Goal: Task Accomplishment & Management: Manage account settings

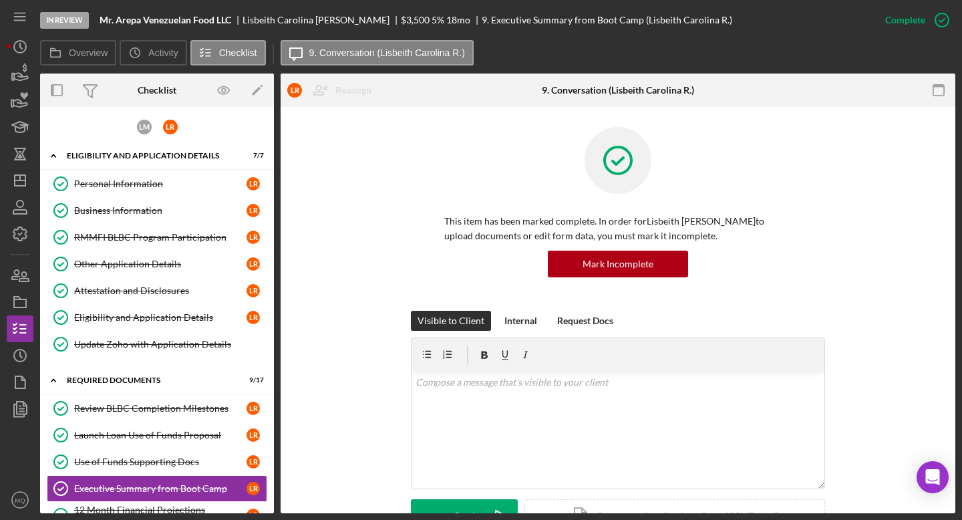
scroll to position [447, 0]
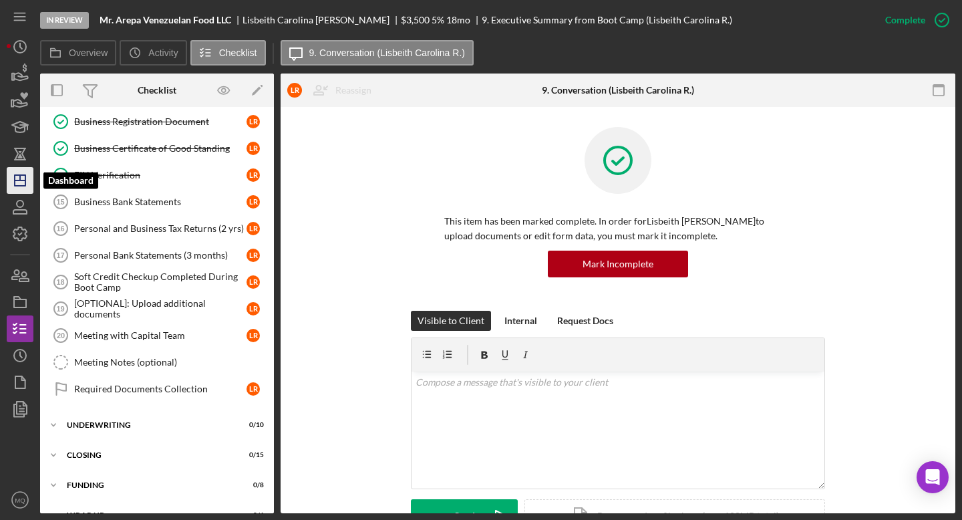
click at [19, 182] on icon "Icon/Dashboard" at bounding box center [19, 180] width 33 height 33
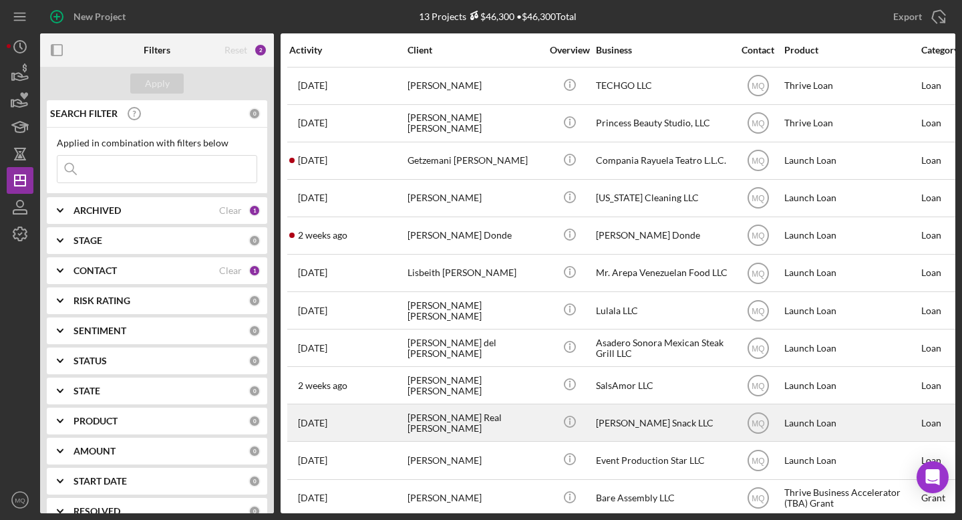
scroll to position [43, 0]
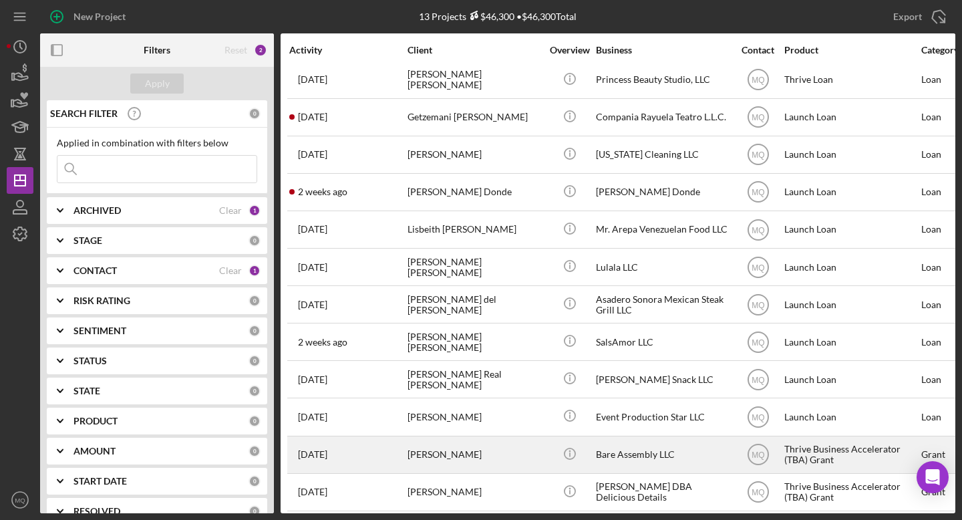
click at [431, 447] on div "[PERSON_NAME]" at bounding box center [474, 454] width 134 height 35
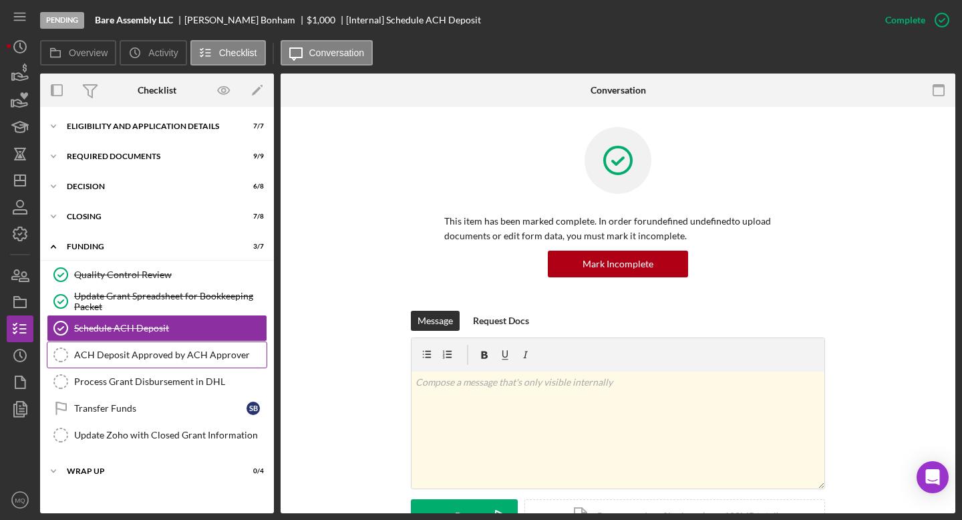
click at [198, 353] on div "ACH Deposit Approved by ACH Approver" at bounding box center [170, 354] width 192 height 11
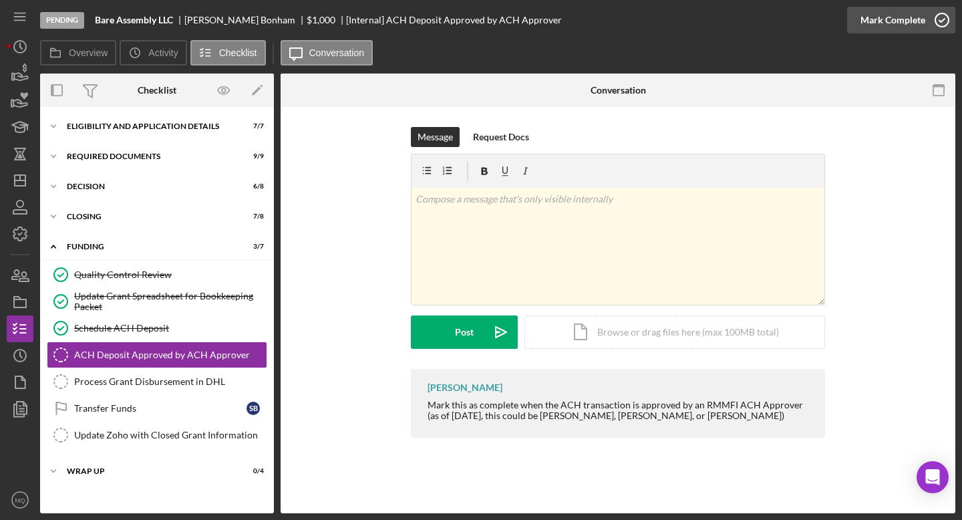
click at [940, 20] on icon "button" at bounding box center [941, 19] width 33 height 33
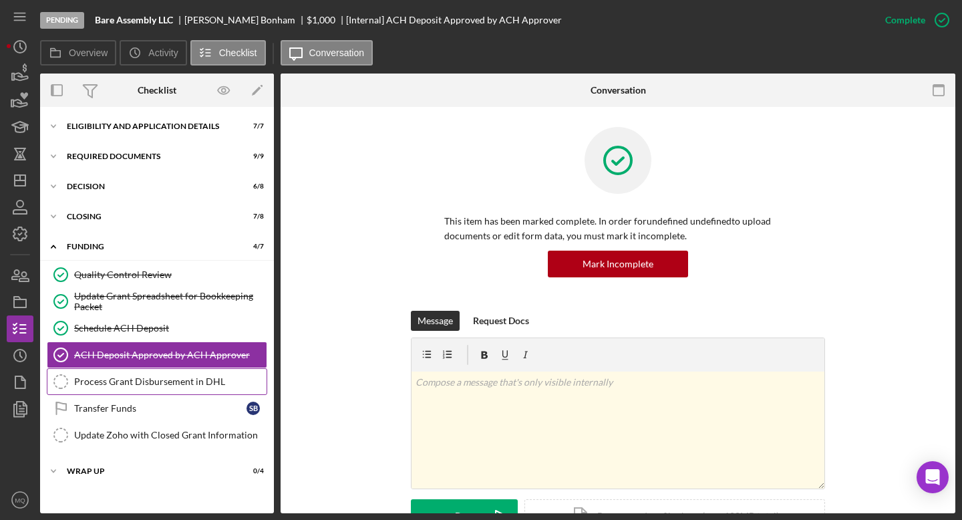
click at [213, 385] on div "Process Grant Disbursement in DHL" at bounding box center [170, 381] width 192 height 11
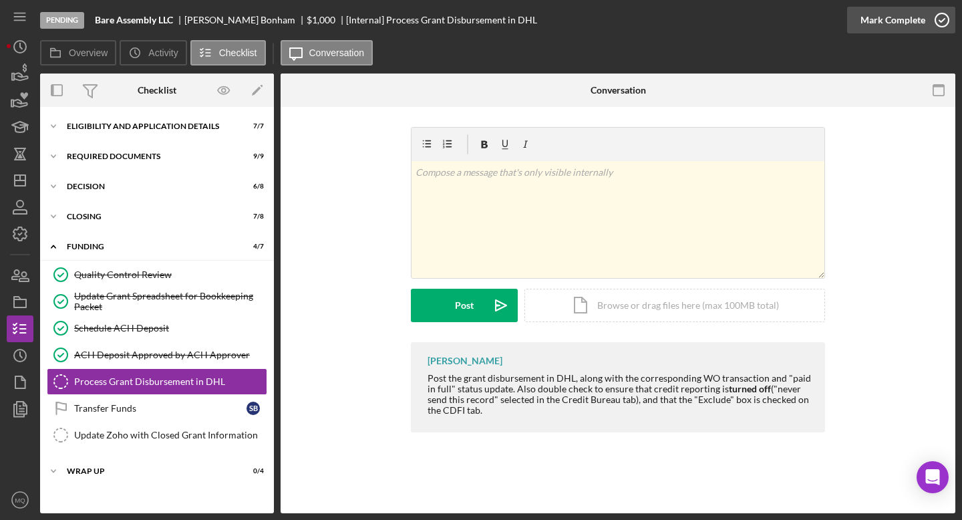
click at [939, 25] on icon "button" at bounding box center [941, 19] width 33 height 33
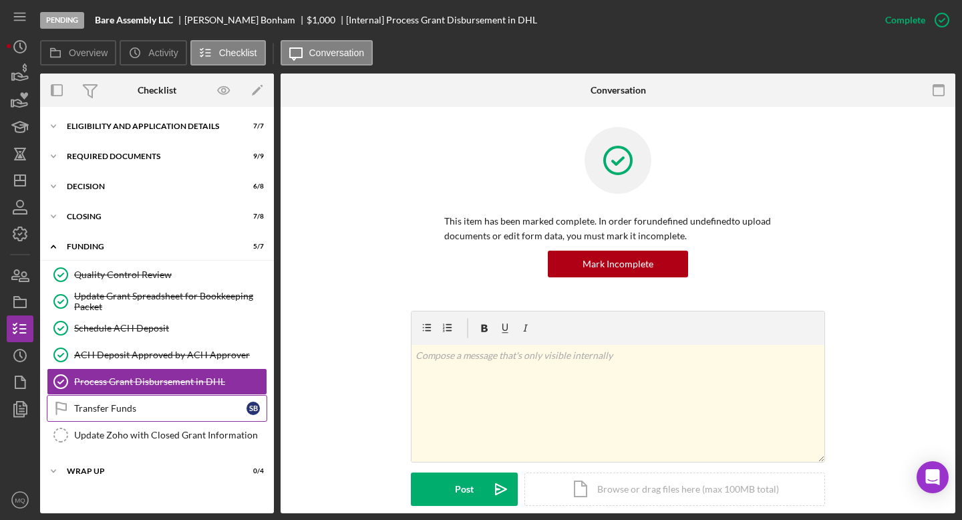
click at [222, 409] on div "Transfer Funds" at bounding box center [160, 408] width 172 height 11
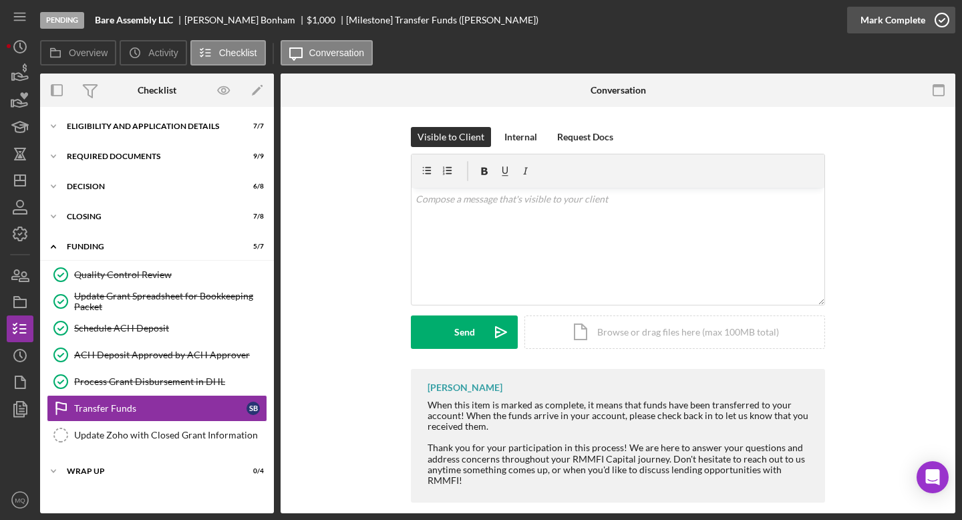
click at [942, 16] on icon "button" at bounding box center [941, 19] width 33 height 33
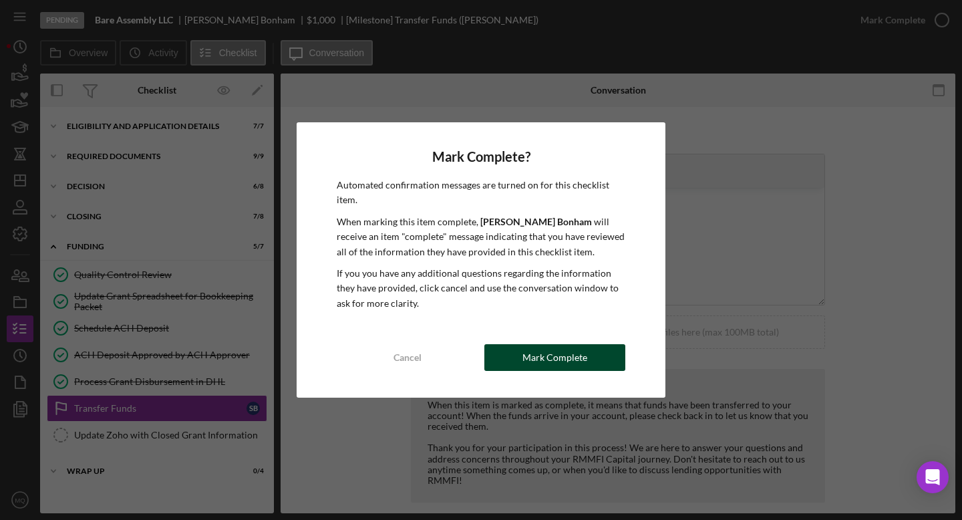
click at [560, 361] on div "Mark Complete" at bounding box center [554, 357] width 65 height 27
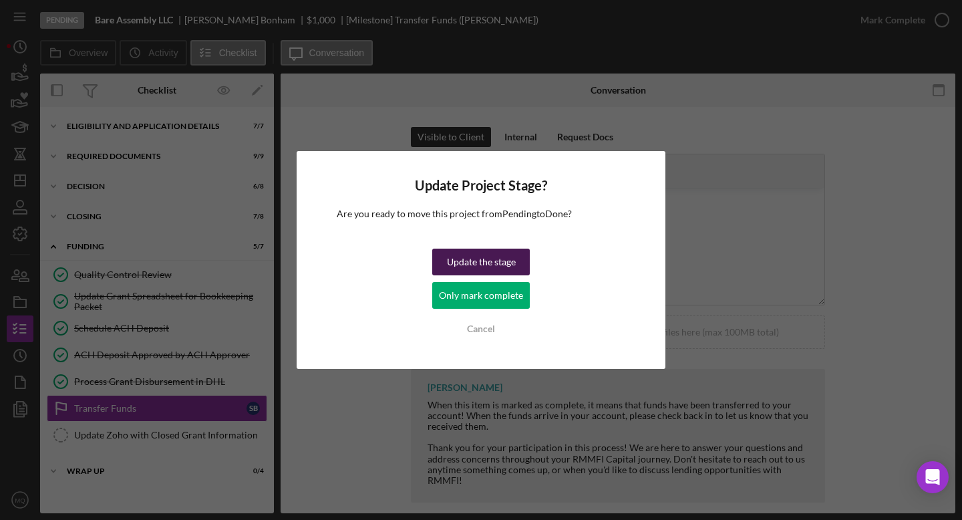
click at [483, 264] on div "Update the stage" at bounding box center [481, 261] width 69 height 27
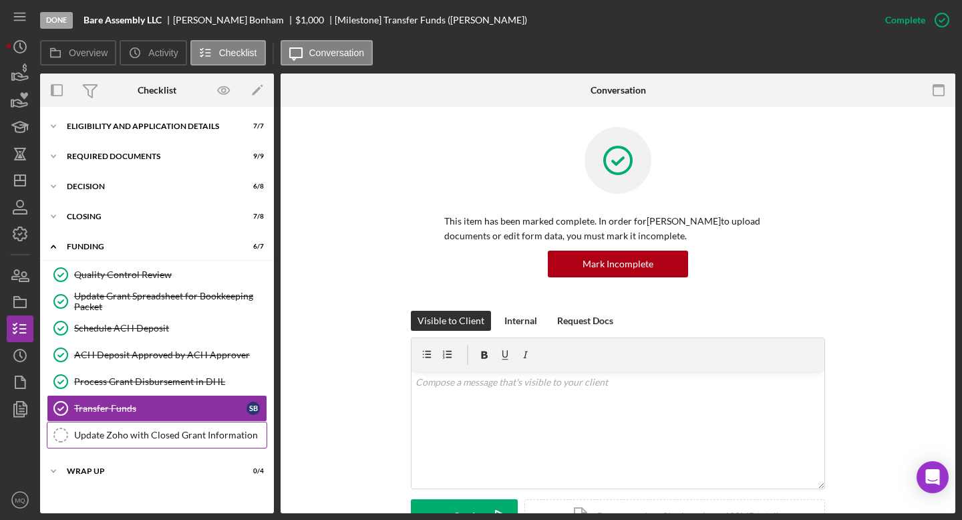
click at [184, 435] on div "Update Zoho with Closed Grant Information" at bounding box center [170, 434] width 192 height 11
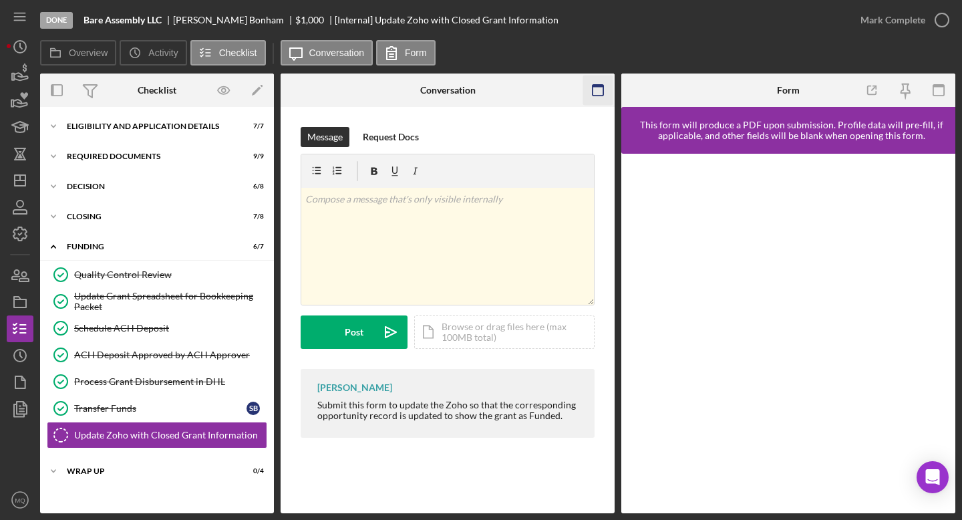
click at [592, 89] on rect "button" at bounding box center [597, 90] width 11 height 11
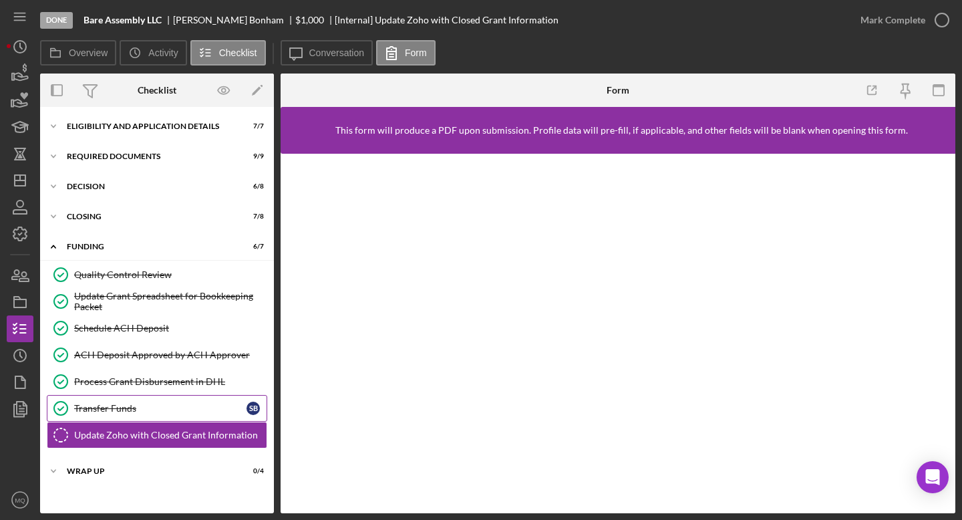
click at [180, 402] on link "Transfer Funds Transfer Funds S B" at bounding box center [157, 408] width 220 height 27
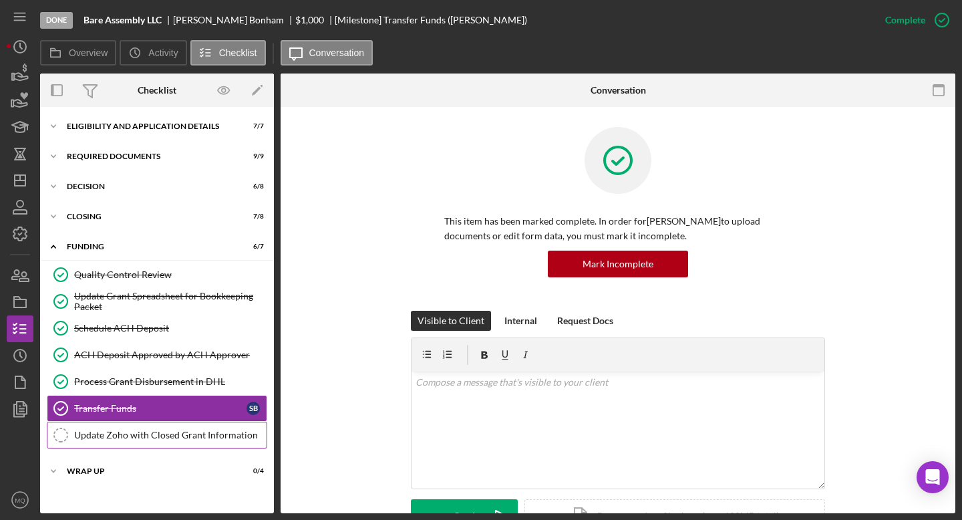
click at [236, 441] on link "Update Zoho with Closed Grant Information Update Zoho with Closed Grant Informa…" at bounding box center [157, 434] width 220 height 27
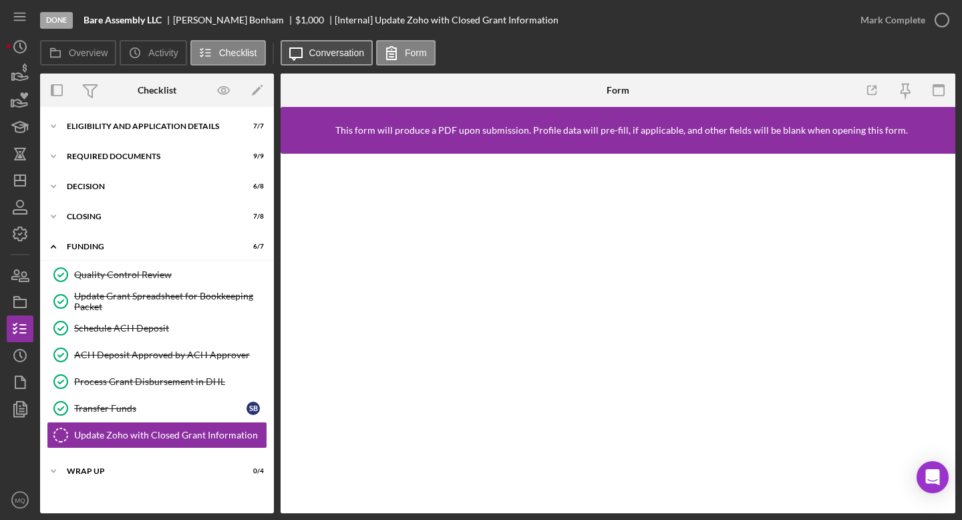
click at [307, 56] on icon "Icon/Message" at bounding box center [295, 52] width 33 height 33
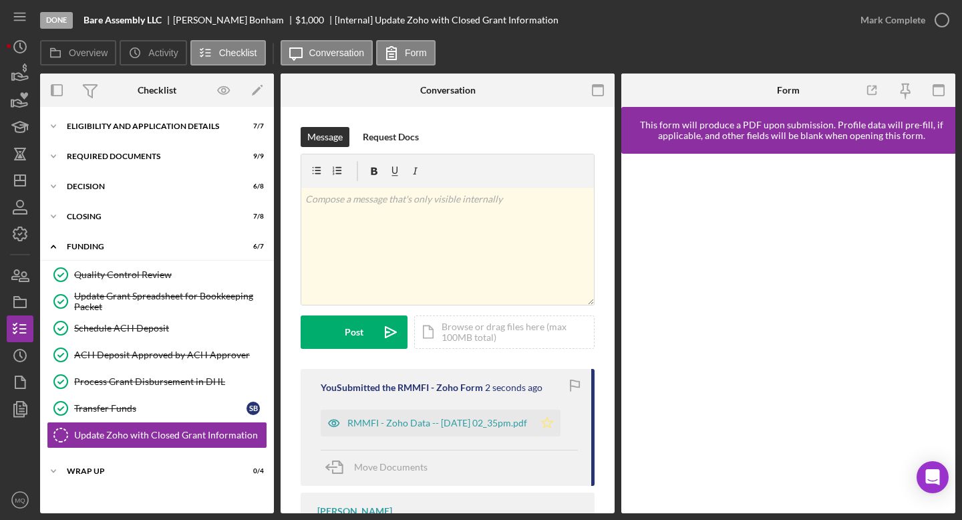
click at [552, 418] on icon "Icon/Star" at bounding box center [547, 422] width 27 height 27
click at [942, 18] on icon "button" at bounding box center [941, 19] width 33 height 33
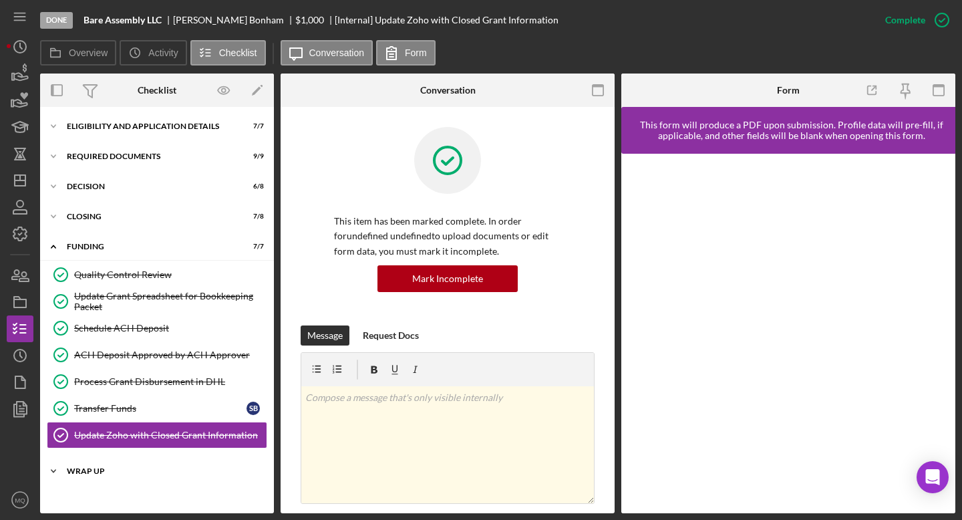
click at [148, 467] on div "WRAP UP" at bounding box center [162, 471] width 190 height 8
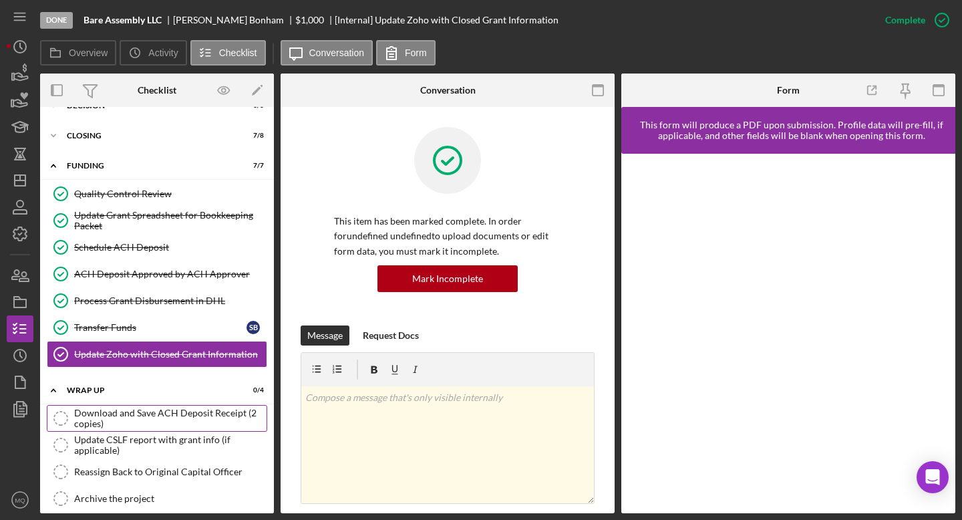
scroll to position [93, 0]
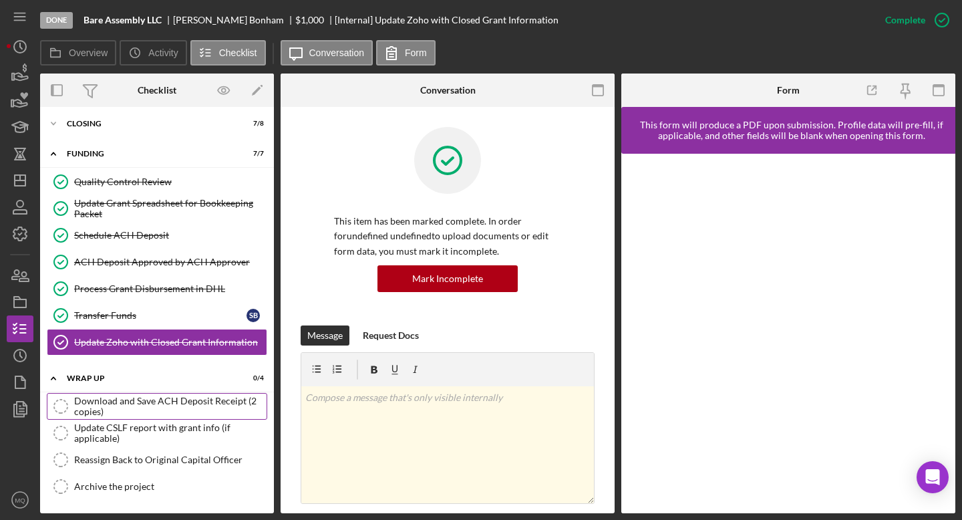
click at [223, 400] on div "Download and Save ACH Deposit Receipt (2 copies)" at bounding box center [170, 405] width 192 height 21
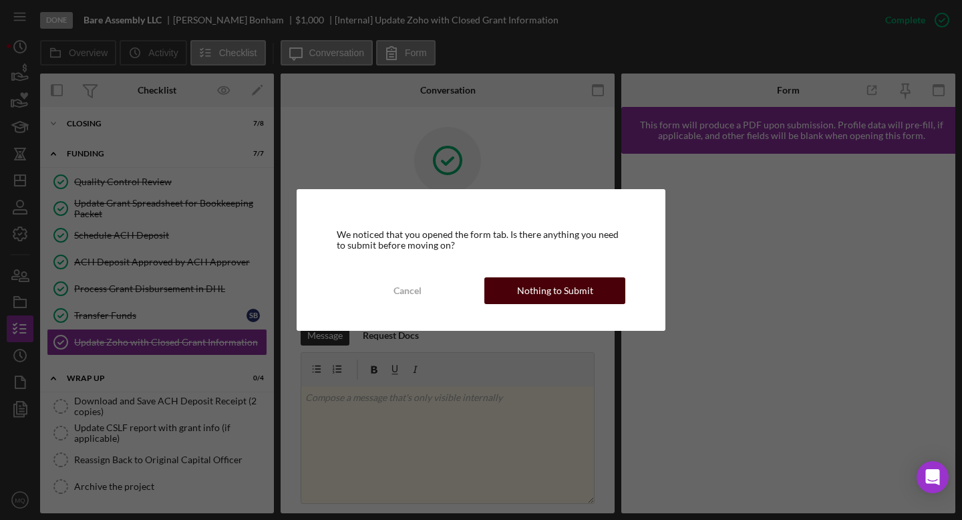
click at [559, 293] on div "Nothing to Submit" at bounding box center [555, 290] width 76 height 27
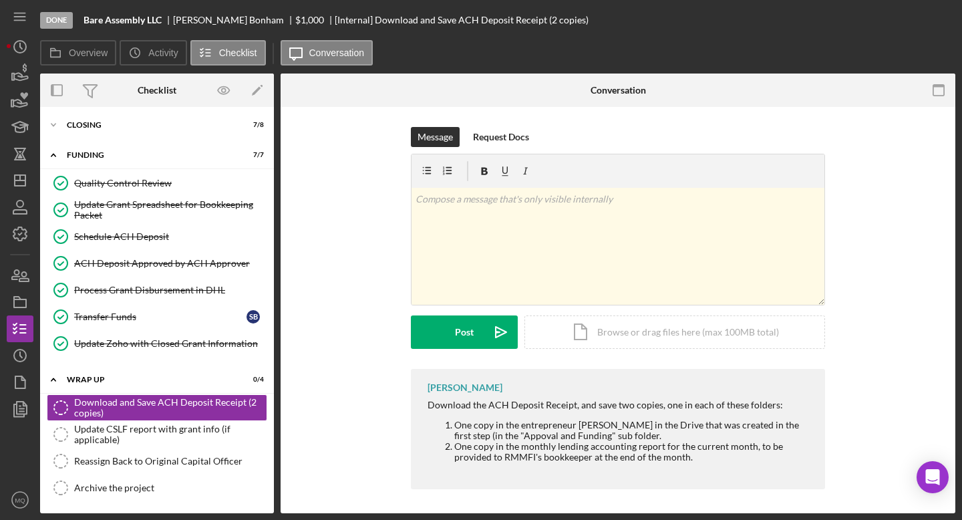
scroll to position [93, 0]
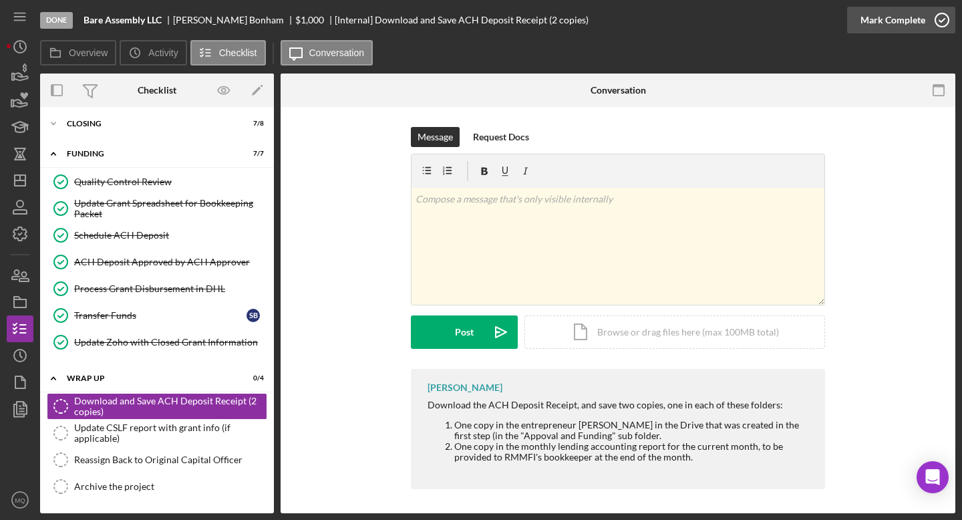
click at [941, 29] on icon "button" at bounding box center [941, 19] width 33 height 33
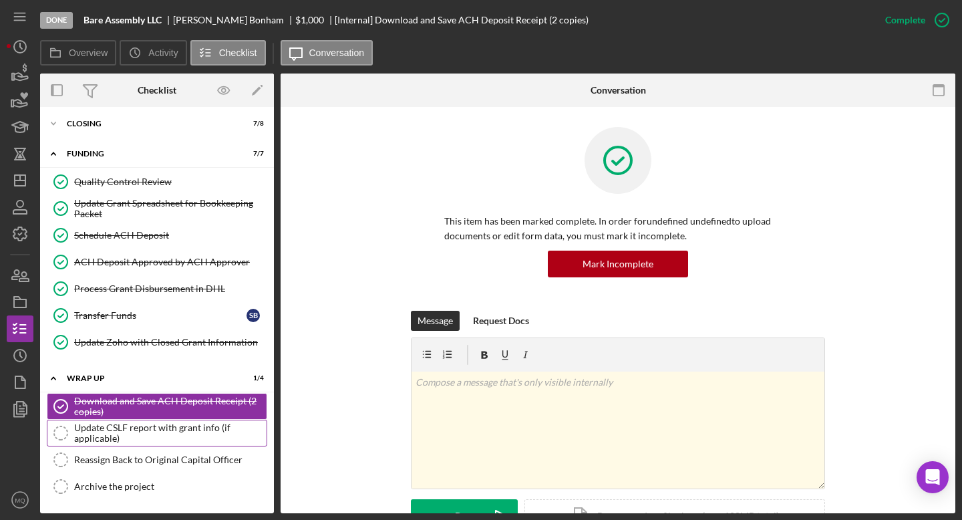
click at [207, 433] on div "Update CSLF report with grant info (if applicable)" at bounding box center [170, 432] width 192 height 21
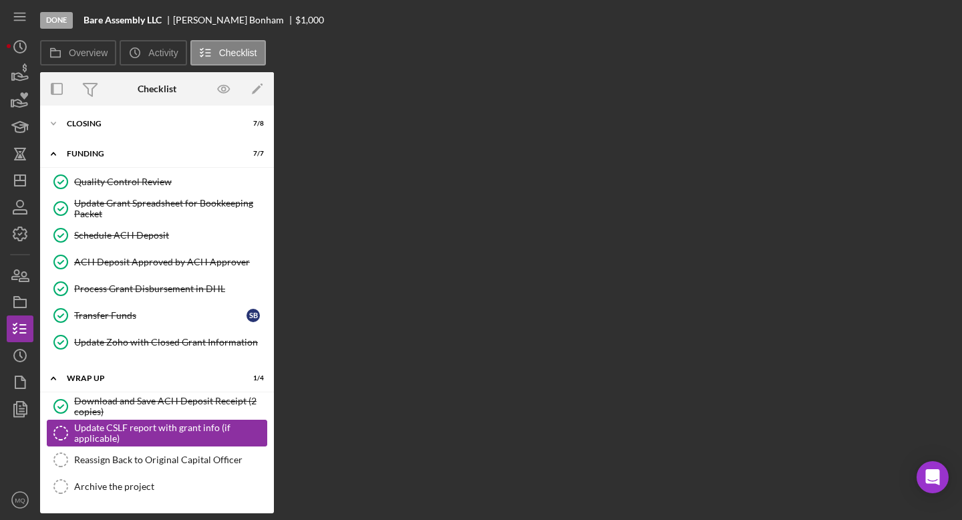
scroll to position [93, 0]
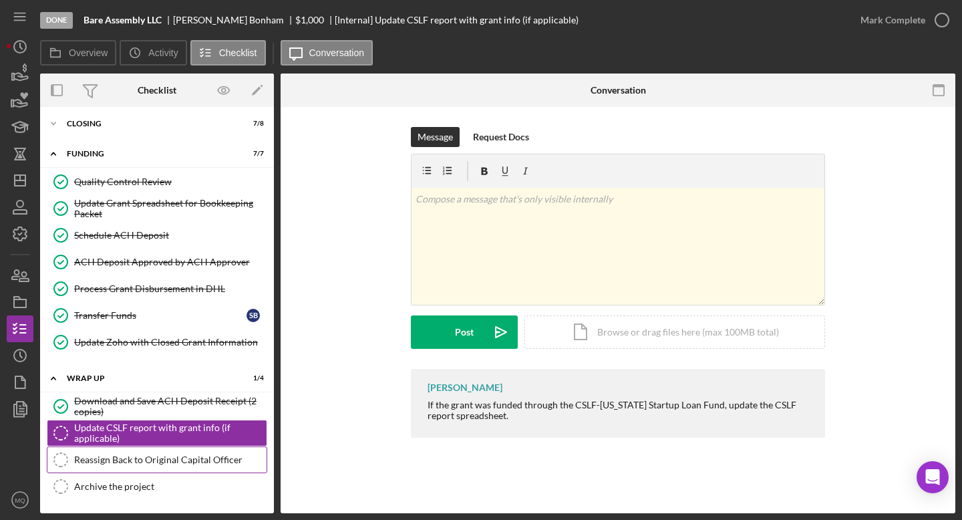
click at [182, 453] on link "Reassign Back to Original Capital Officer Reassign Back to Original Capital Off…" at bounding box center [157, 459] width 220 height 27
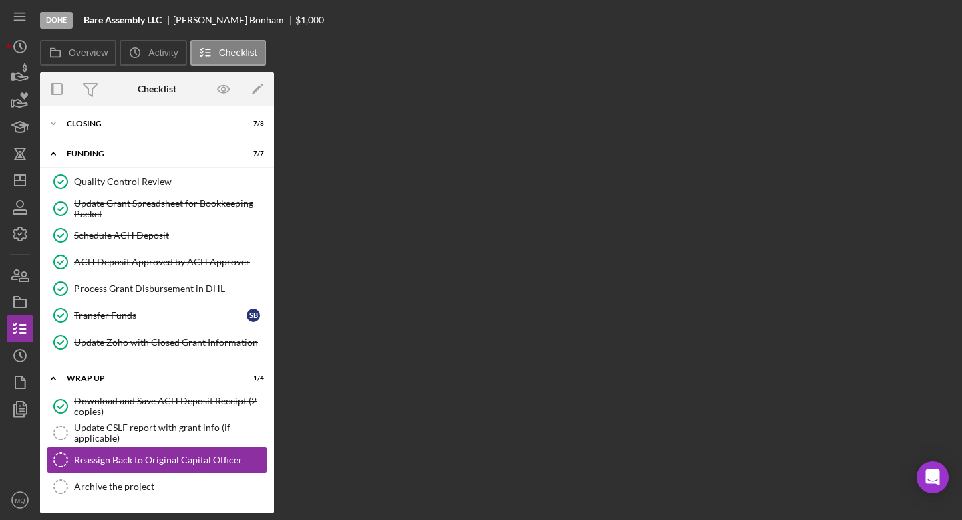
scroll to position [93, 0]
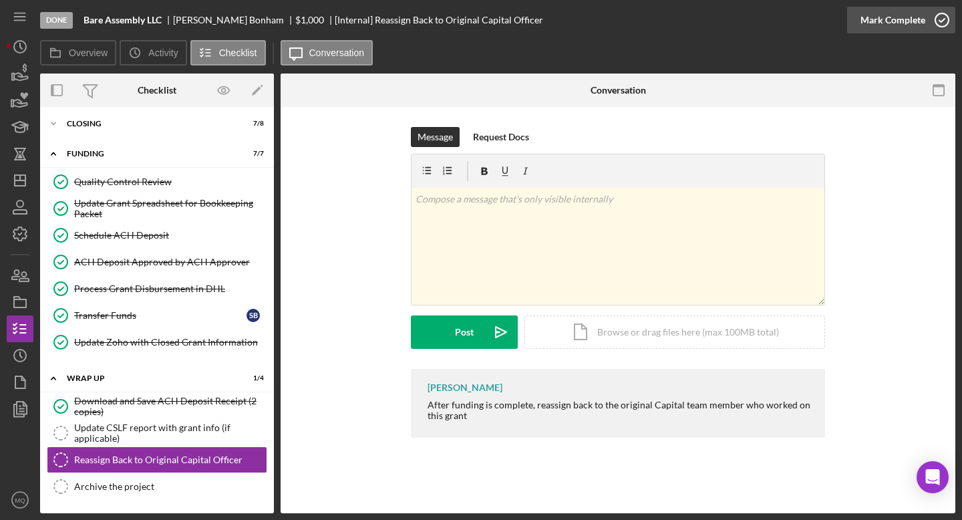
click at [942, 20] on icon "button" at bounding box center [941, 19] width 33 height 33
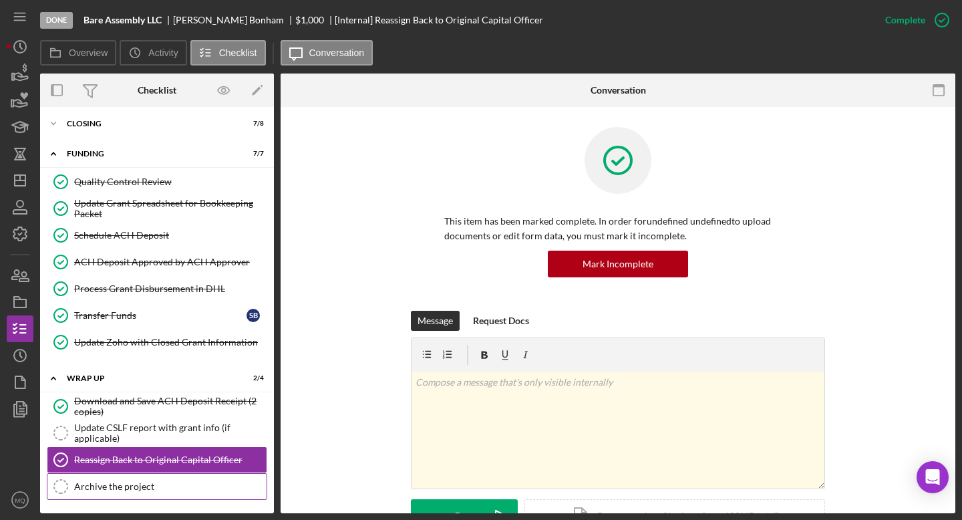
click at [160, 480] on link "Archive the project Archive the project" at bounding box center [157, 486] width 220 height 27
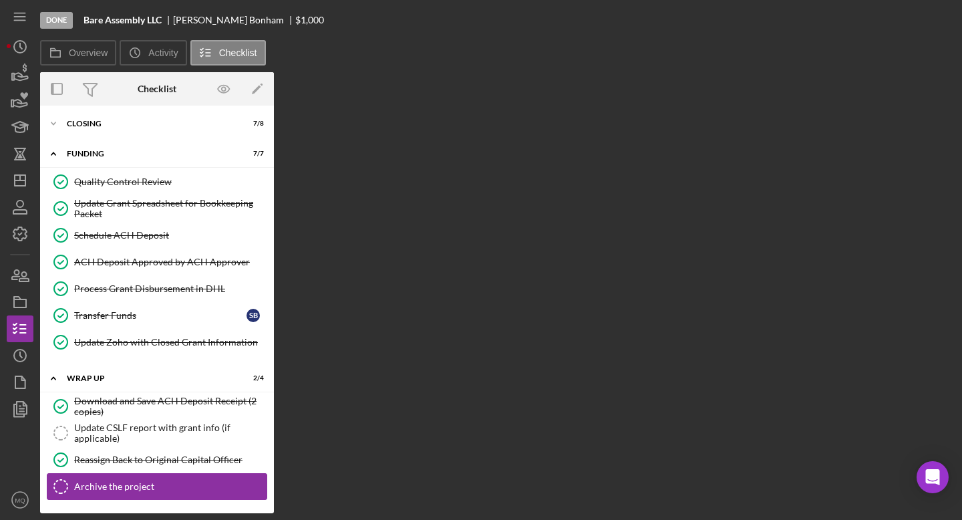
scroll to position [93, 0]
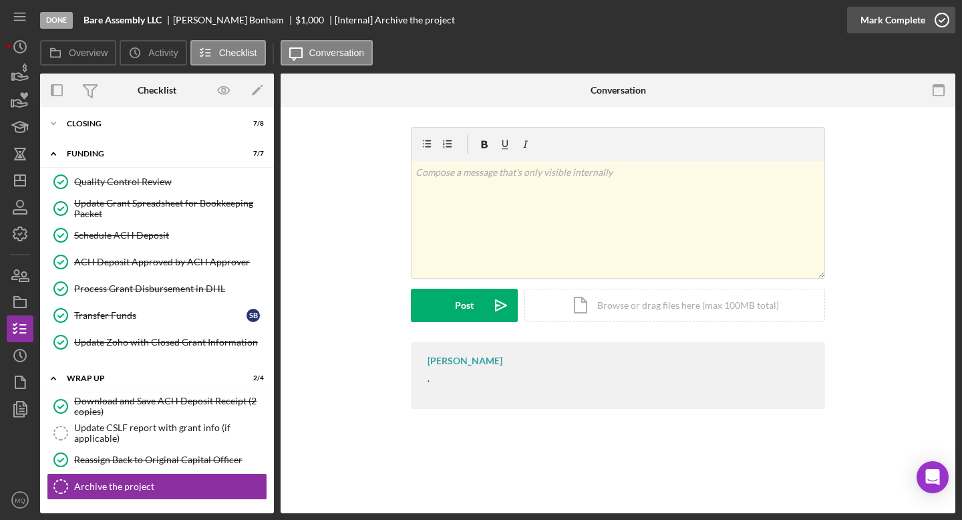
click at [946, 22] on icon "button" at bounding box center [941, 19] width 33 height 33
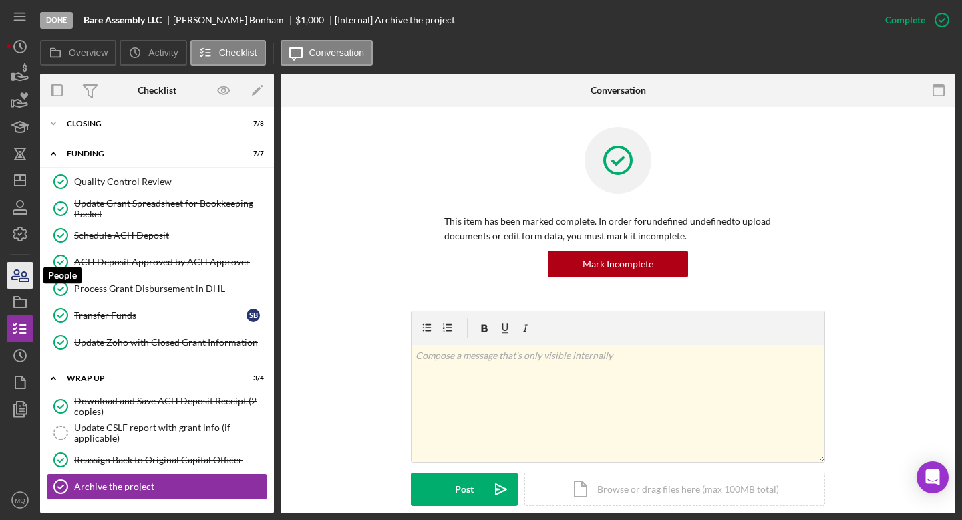
click at [27, 272] on icon "button" at bounding box center [19, 274] width 33 height 33
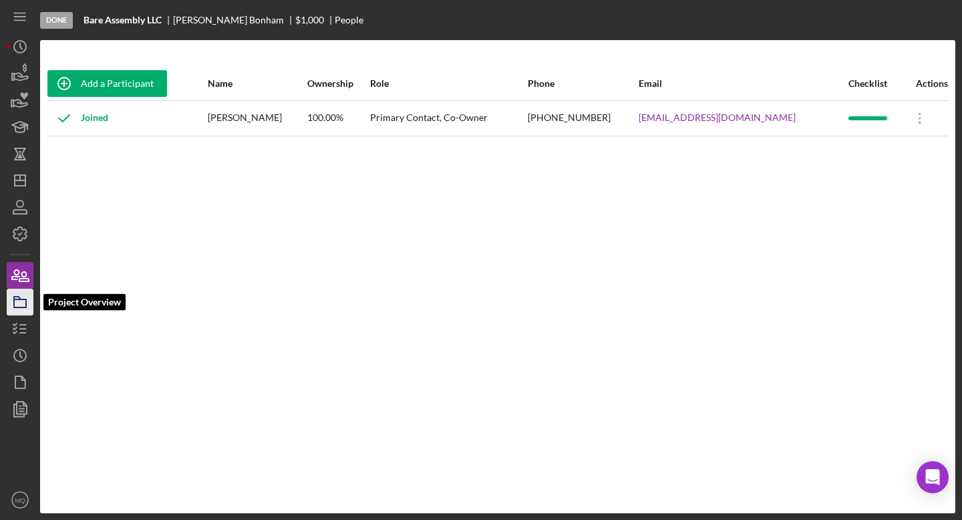
click at [9, 301] on icon "button" at bounding box center [19, 301] width 33 height 33
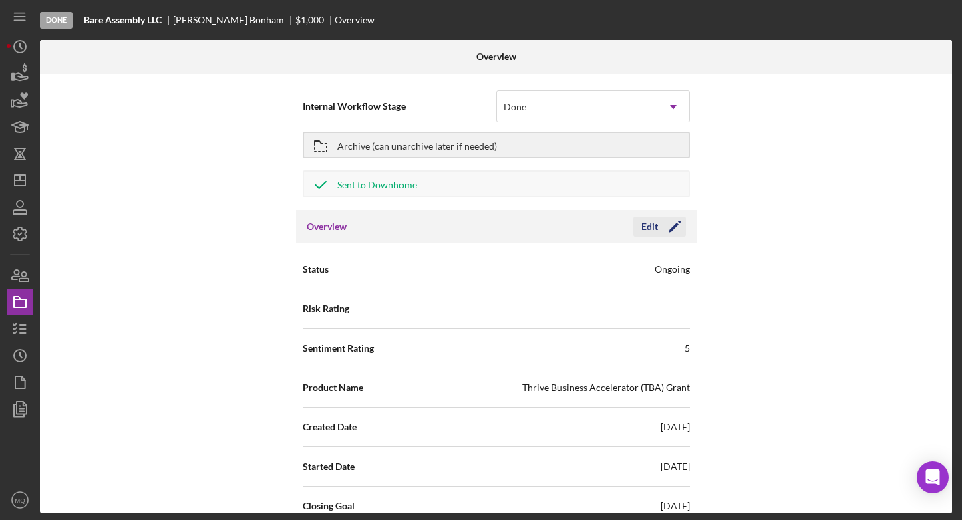
click at [672, 223] on icon "Icon/Edit" at bounding box center [674, 226] width 33 height 33
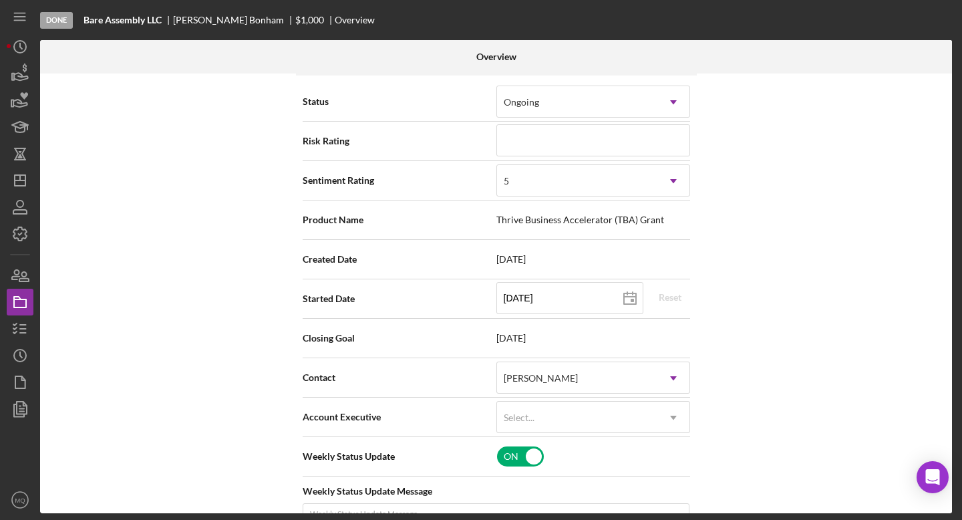
scroll to position [172, 0]
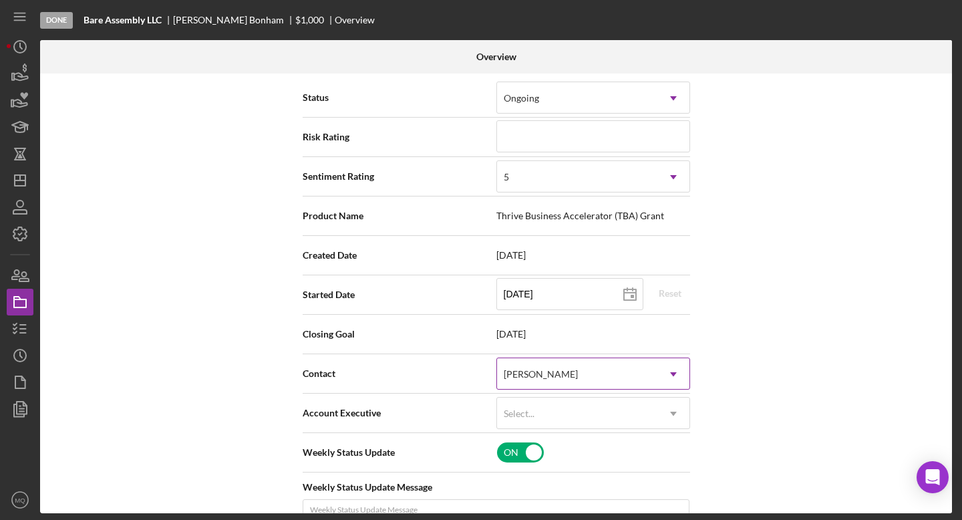
click at [657, 367] on icon "Icon/Dropdown Arrow" at bounding box center [673, 374] width 32 height 32
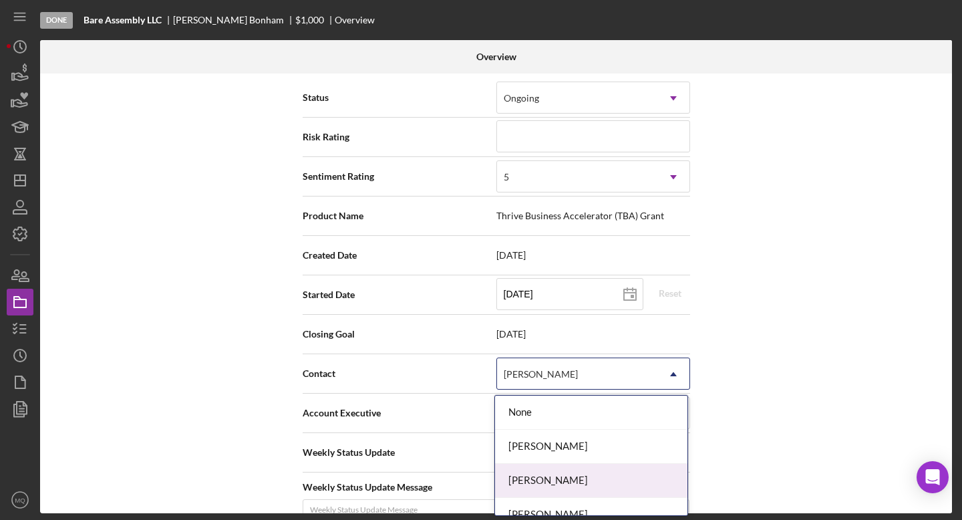
scroll to position [51, 0]
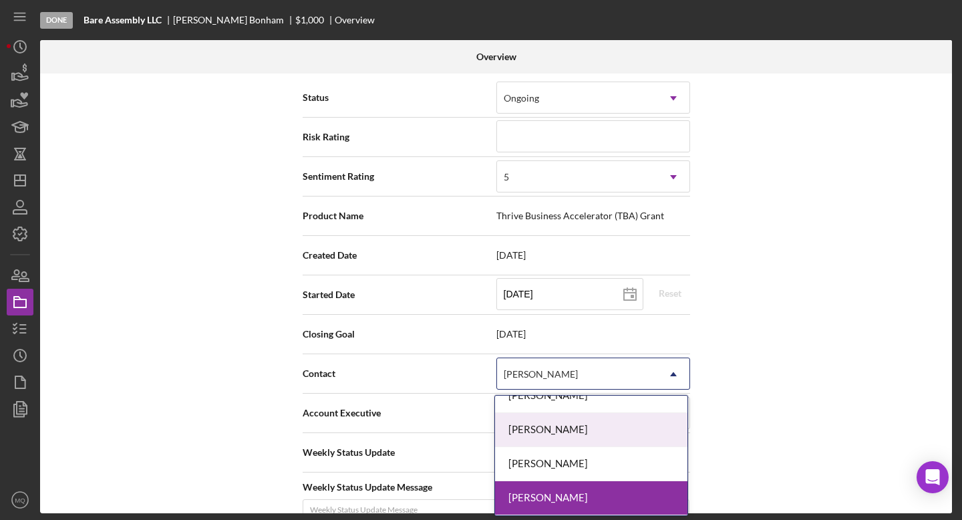
click at [581, 417] on div "[PERSON_NAME]" at bounding box center [591, 430] width 192 height 34
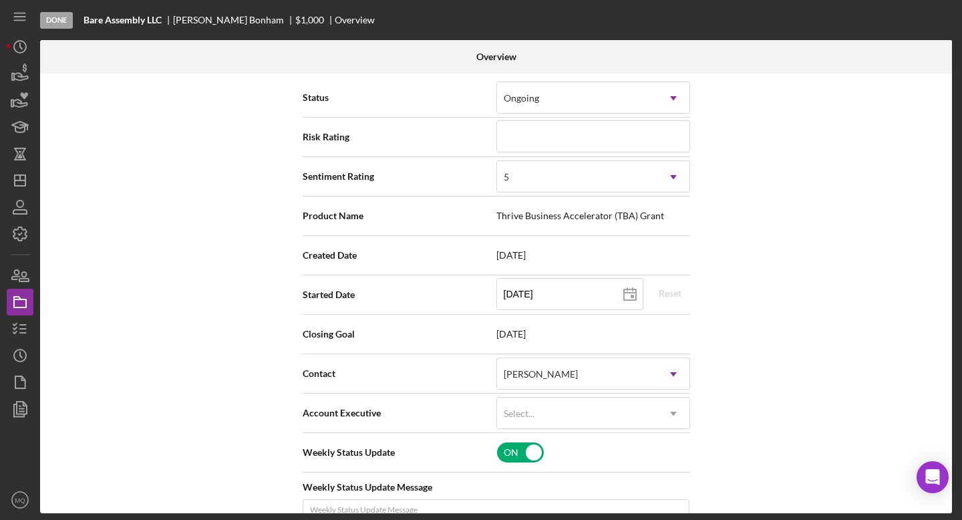
scroll to position [0, 0]
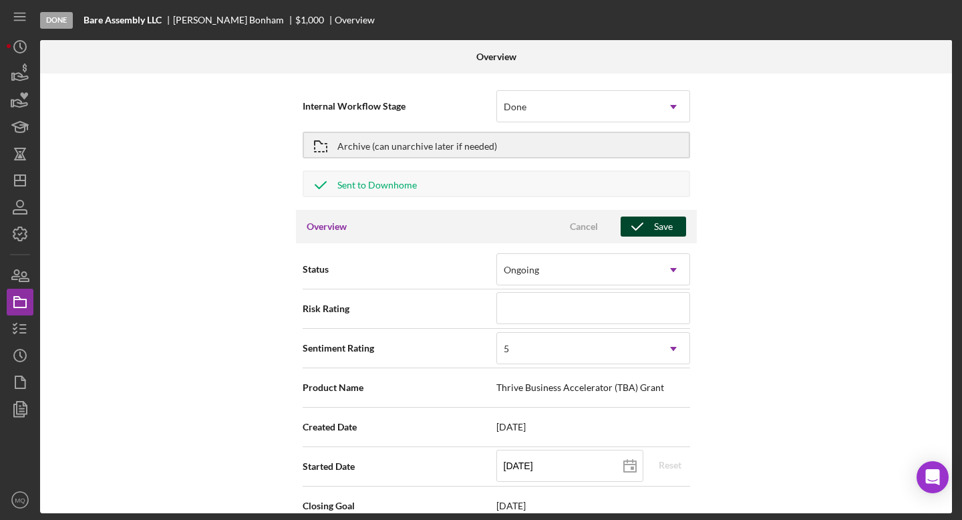
click at [664, 226] on div "Save" at bounding box center [663, 226] width 19 height 20
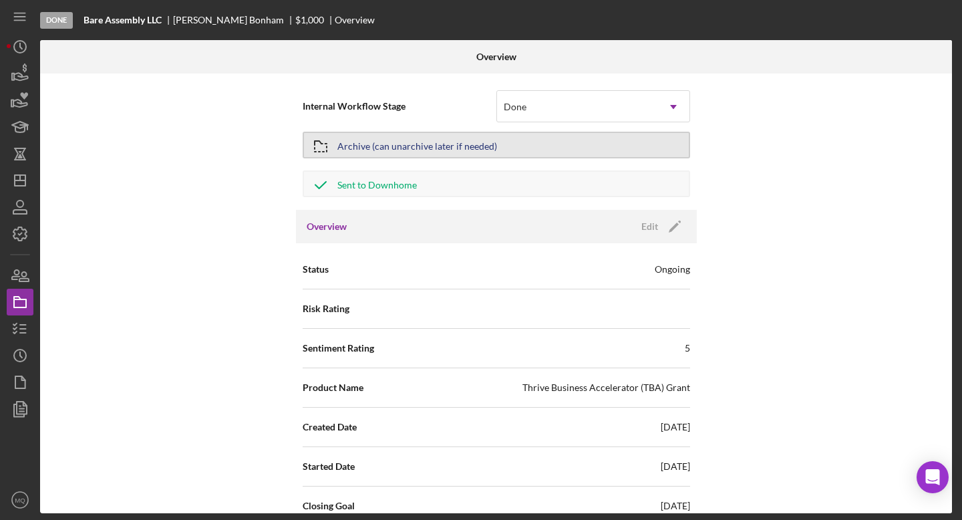
click at [411, 141] on div "Archive (can unarchive later if needed)" at bounding box center [417, 145] width 160 height 24
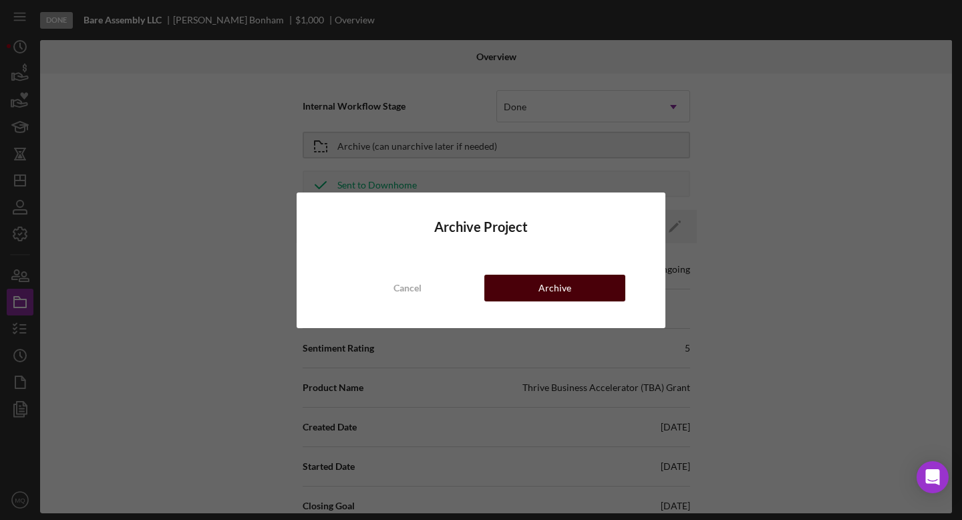
click at [570, 282] on button "Archive" at bounding box center [554, 287] width 141 height 27
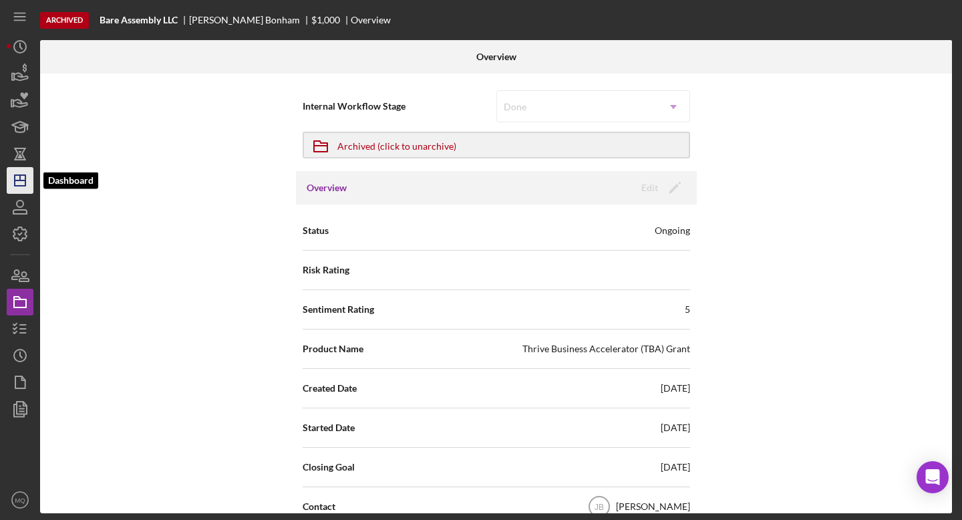
click at [20, 180] on line "button" at bounding box center [20, 177] width 0 height 5
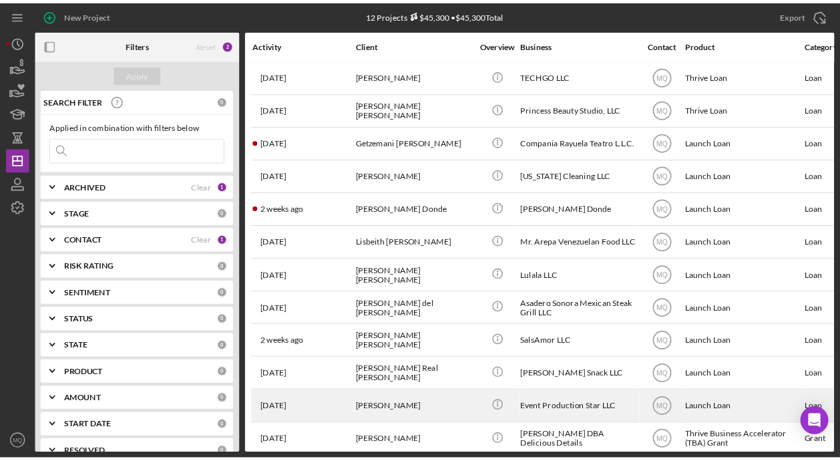
scroll to position [6, 0]
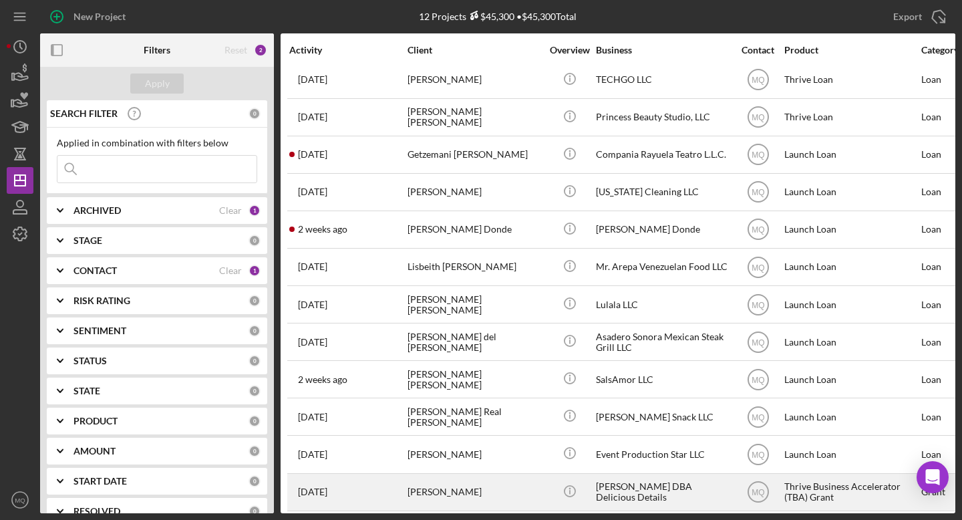
click at [447, 484] on div "[PERSON_NAME]" at bounding box center [474, 491] width 134 height 35
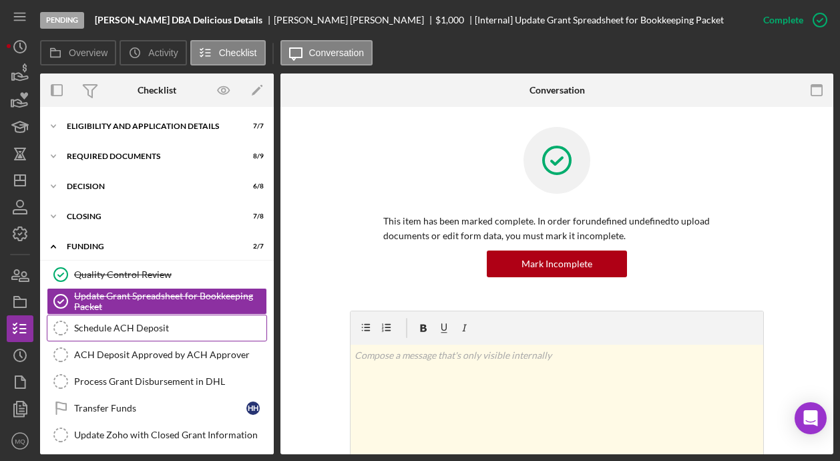
click at [178, 335] on link "Schedule ACH Deposit Schedule ACH Deposit" at bounding box center [157, 328] width 220 height 27
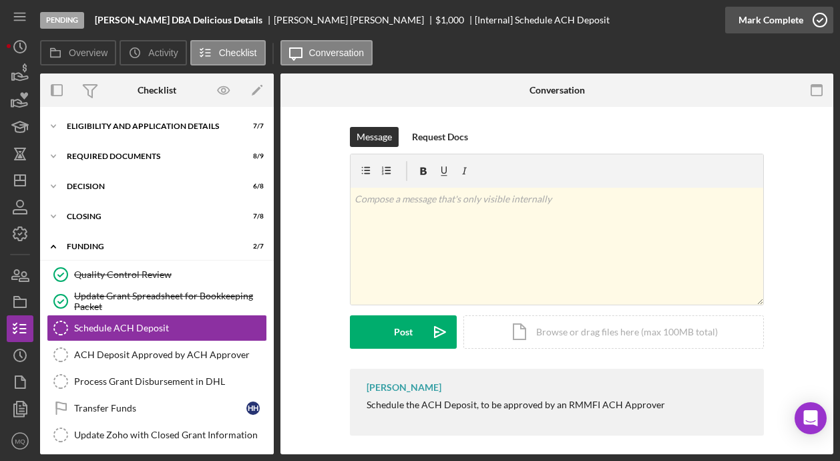
click at [811, 20] on icon "button" at bounding box center [819, 19] width 33 height 33
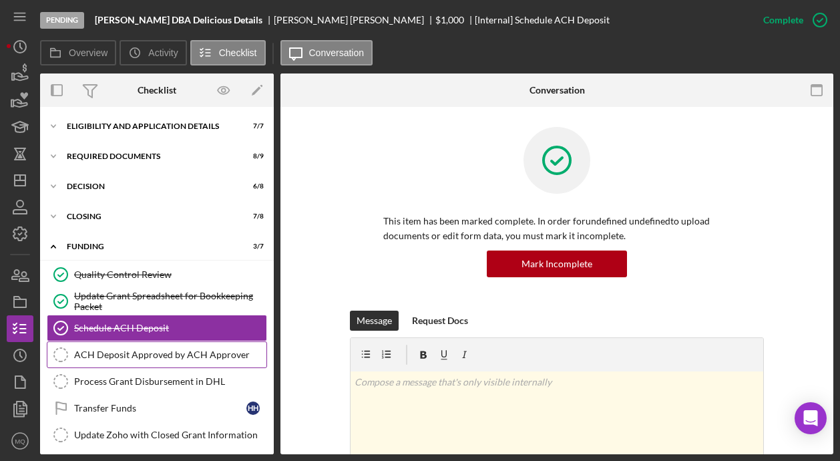
click at [194, 355] on div "ACH Deposit Approved by ACH Approver" at bounding box center [170, 354] width 192 height 11
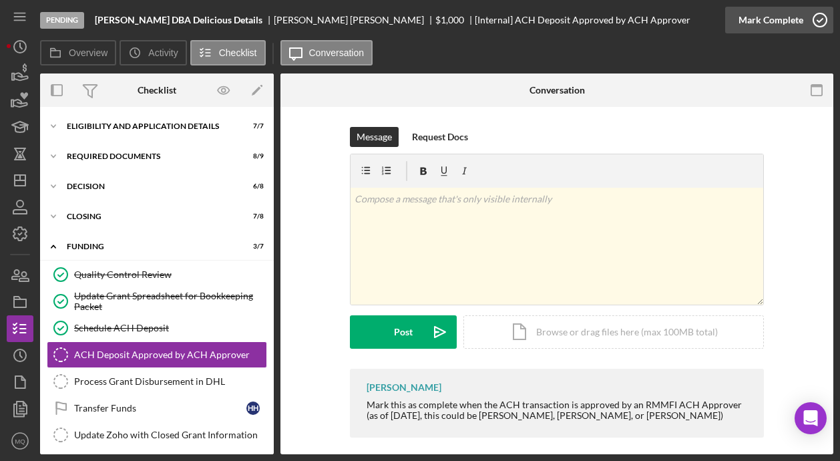
click at [823, 18] on icon "button" at bounding box center [819, 19] width 33 height 33
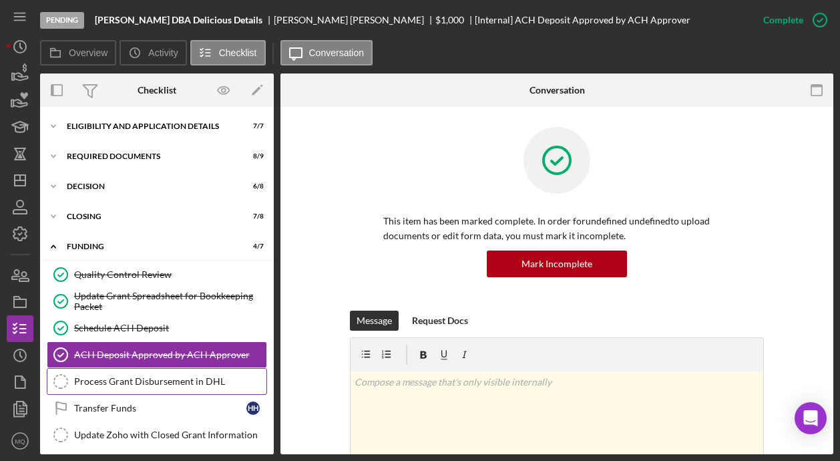
click at [185, 389] on link "Process Grant Disbursement in DHL Process Grant Disbursement in DHL" at bounding box center [157, 381] width 220 height 27
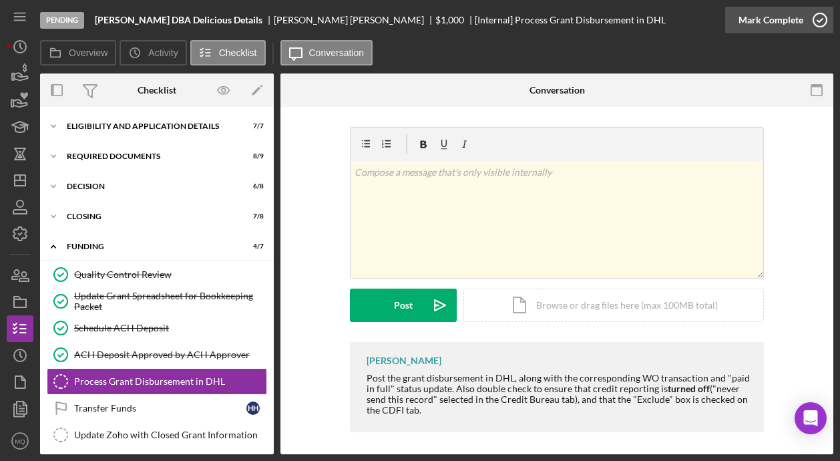
click at [825, 17] on icon "button" at bounding box center [819, 19] width 33 height 33
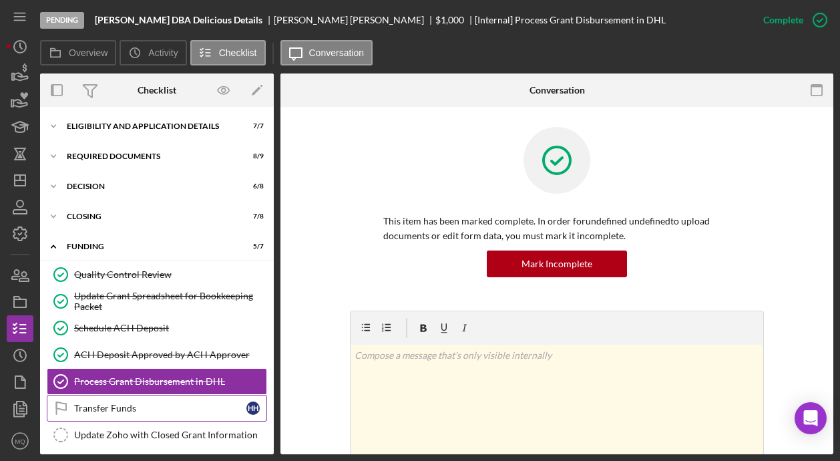
click at [206, 414] on link "Transfer Funds Transfer Funds H H" at bounding box center [157, 408] width 220 height 27
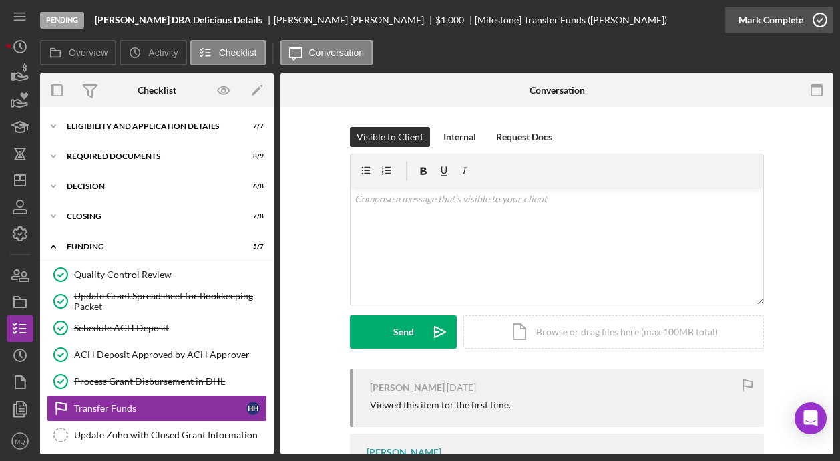
click at [825, 18] on icon "button" at bounding box center [819, 19] width 33 height 33
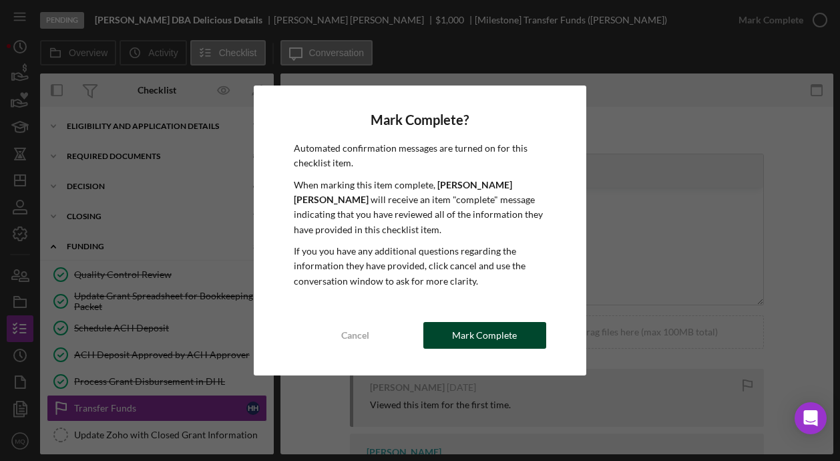
click at [477, 333] on div "Mark Complete" at bounding box center [484, 335] width 65 height 27
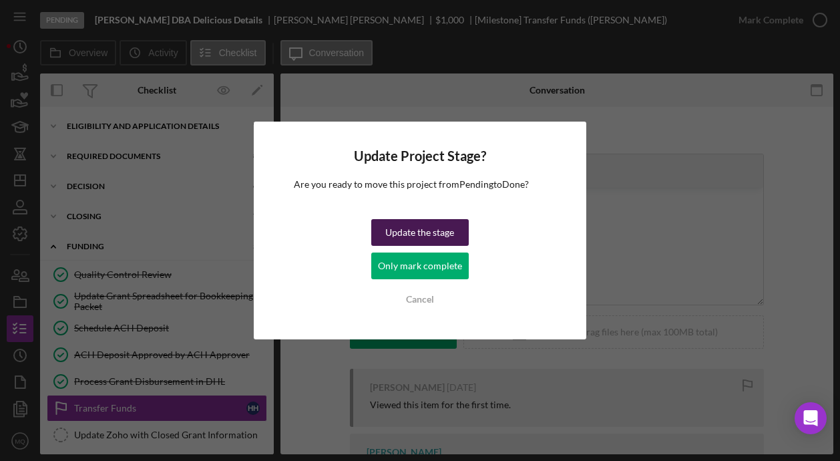
click at [429, 232] on div "Update the stage" at bounding box center [419, 232] width 69 height 27
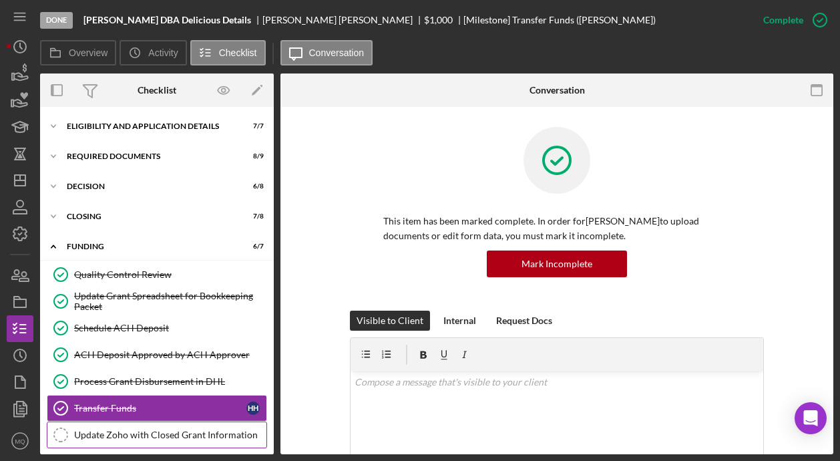
click at [202, 435] on div "Update Zoho with Closed Grant Information" at bounding box center [170, 434] width 192 height 11
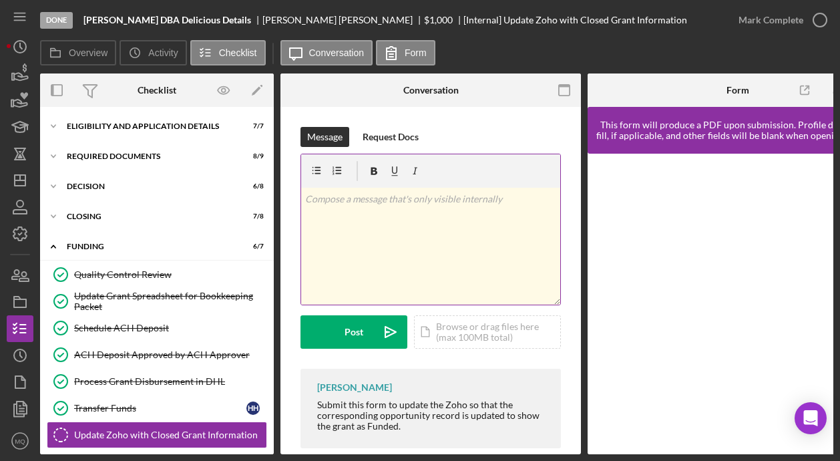
scroll to position [25, 0]
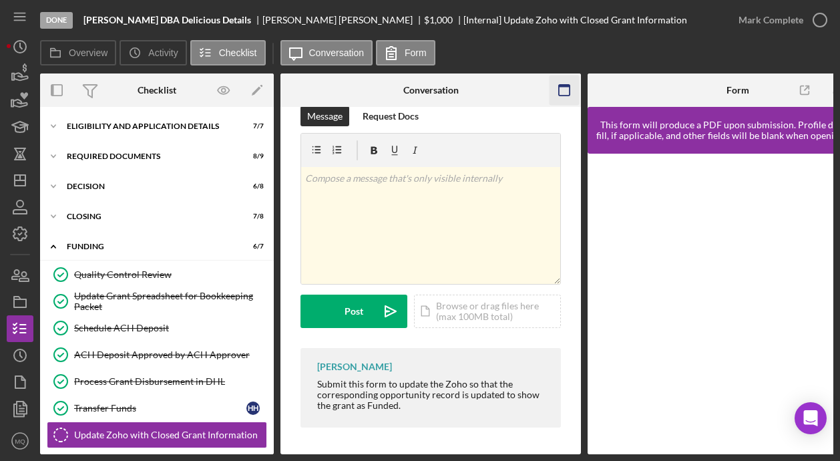
click at [566, 81] on icon "button" at bounding box center [565, 90] width 30 height 30
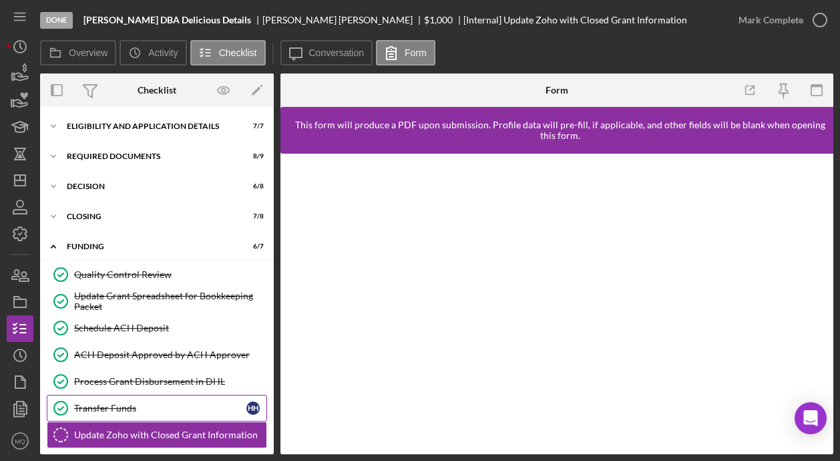
click at [182, 415] on link "Transfer Funds Transfer Funds H H" at bounding box center [157, 408] width 220 height 27
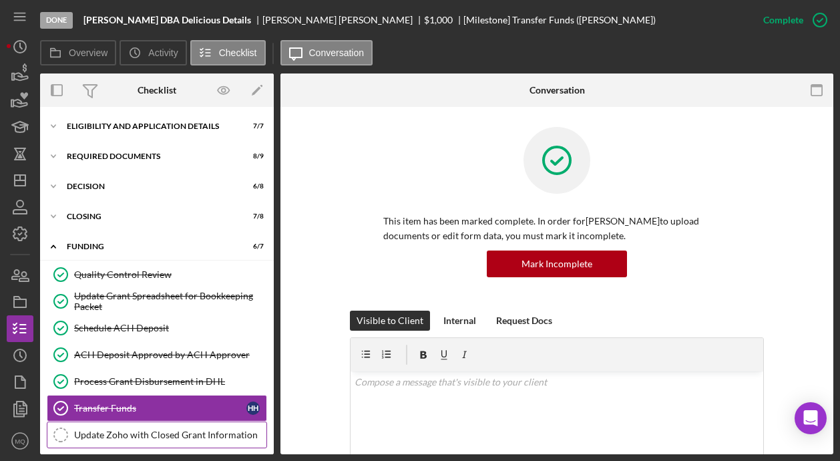
click at [199, 435] on div "Update Zoho with Closed Grant Information" at bounding box center [170, 434] width 192 height 11
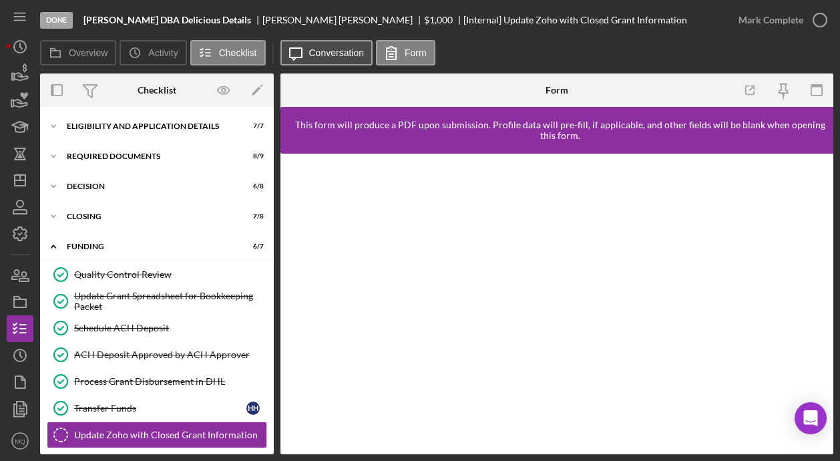
click at [323, 47] on label "Conversation" at bounding box center [336, 52] width 55 height 11
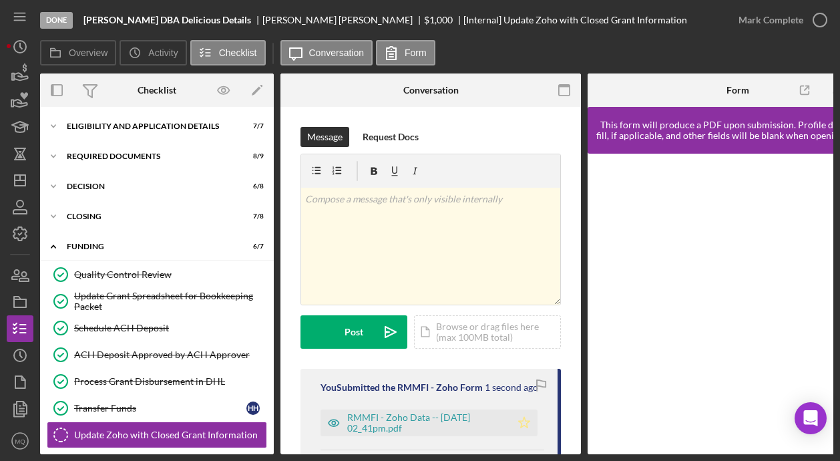
click at [512, 420] on icon "Icon/Star" at bounding box center [524, 422] width 27 height 27
click at [823, 23] on icon "button" at bounding box center [819, 19] width 33 height 33
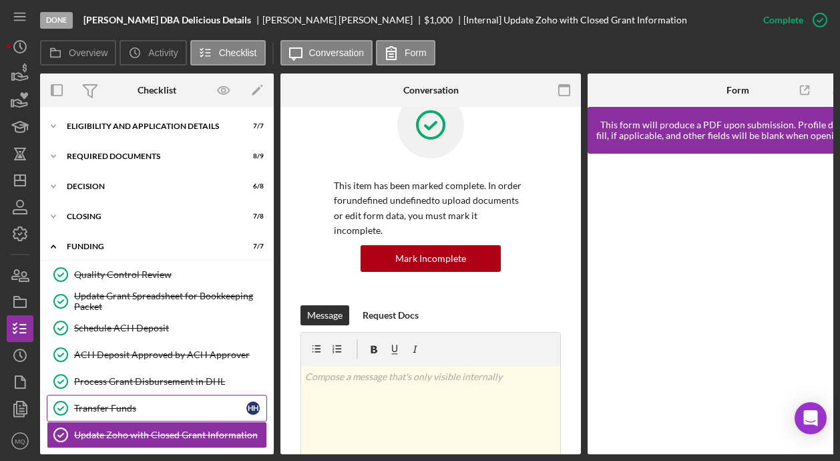
scroll to position [41, 0]
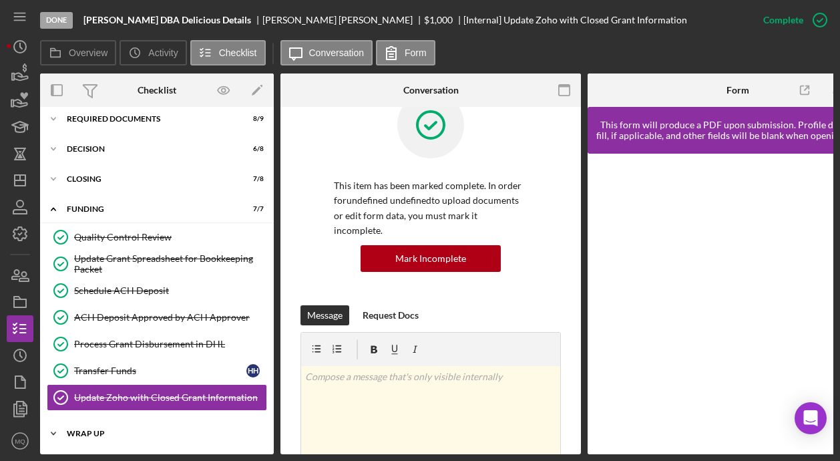
click at [112, 425] on div "Icon/Expander WRAP UP 0 / 4" at bounding box center [157, 433] width 234 height 27
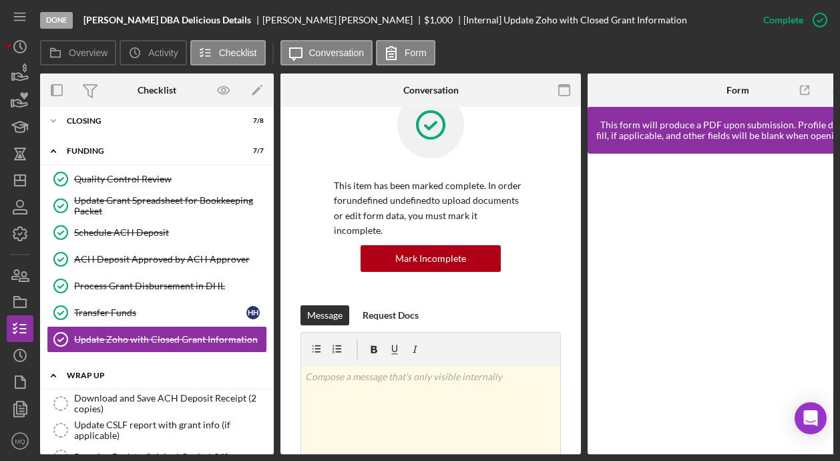
scroll to position [156, 0]
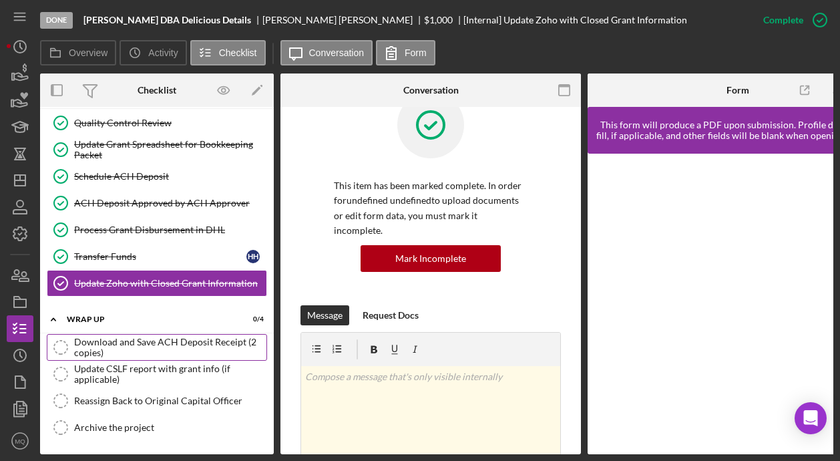
click at [229, 341] on div "Download and Save ACH Deposit Receipt (2 copies)" at bounding box center [170, 347] width 192 height 21
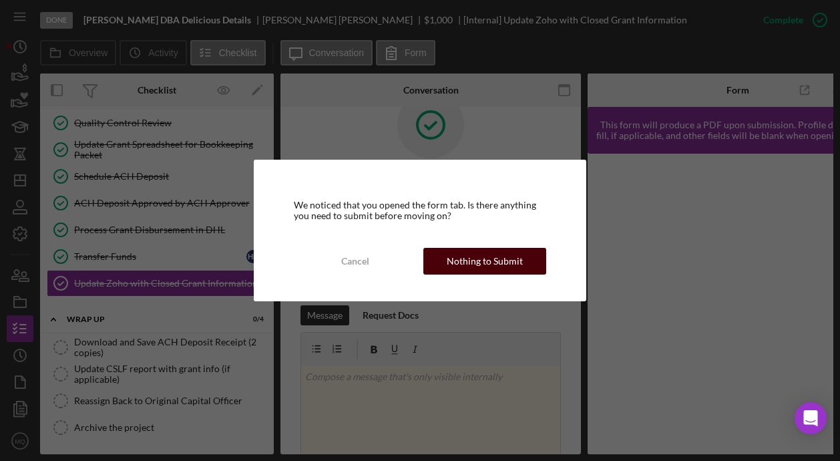
click at [513, 256] on div "Nothing to Submit" at bounding box center [485, 261] width 76 height 27
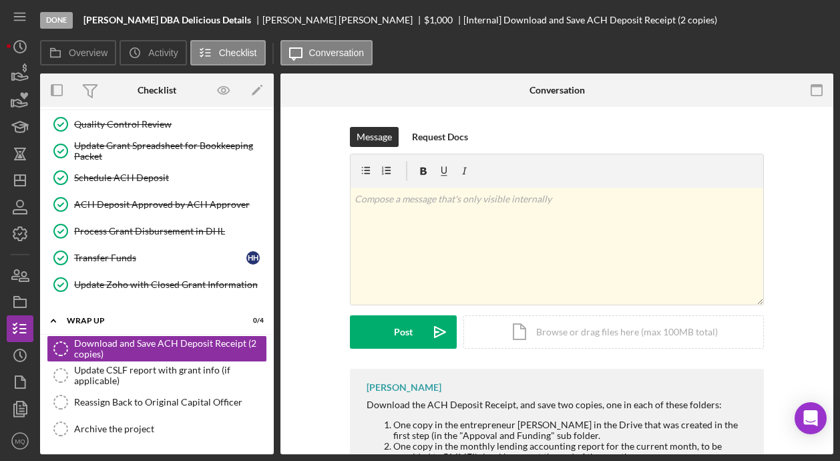
scroll to position [152, 0]
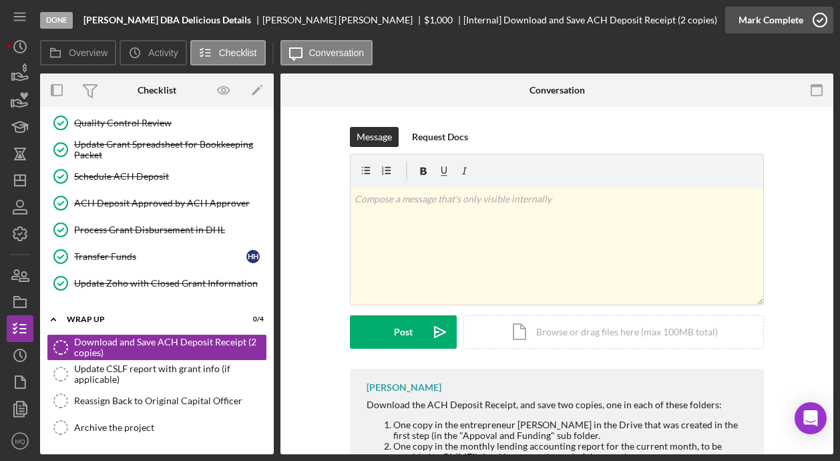
click at [821, 25] on icon "button" at bounding box center [819, 19] width 33 height 33
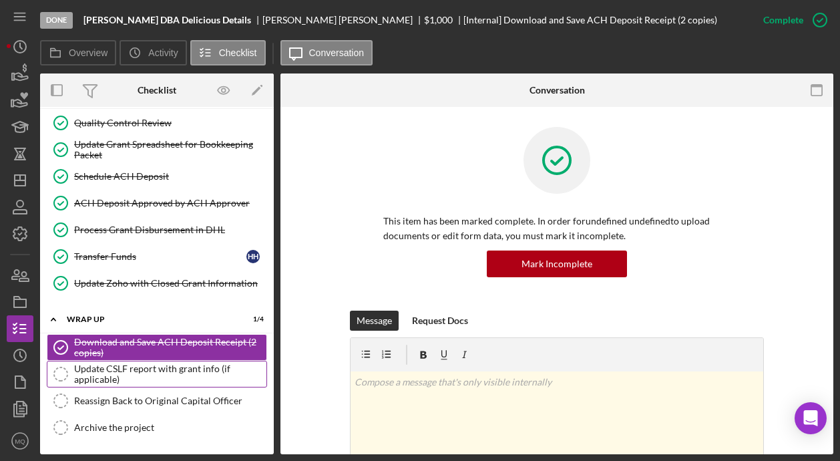
click at [156, 381] on div "Update CSLF report with grant info (if applicable)" at bounding box center [170, 373] width 192 height 21
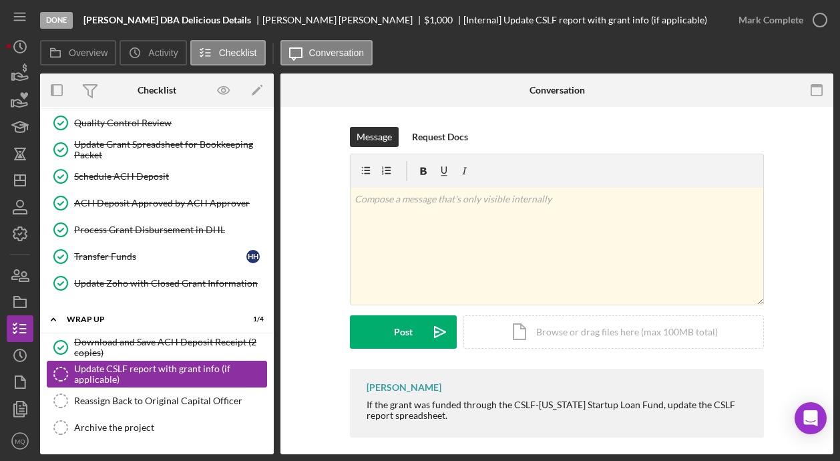
click at [187, 383] on div "Update CSLF report with grant info (if applicable)" at bounding box center [170, 373] width 192 height 21
click at [206, 408] on link "Reassign Back to Original Capital Officer Reassign Back to Original Capital Off…" at bounding box center [157, 400] width 220 height 27
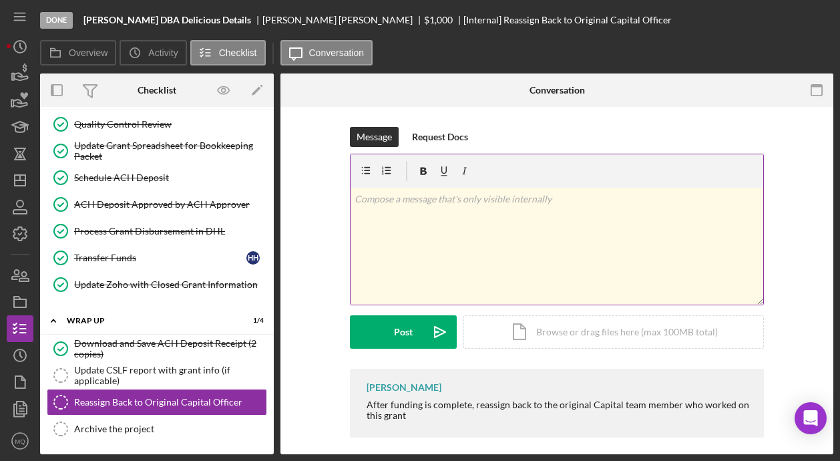
scroll to position [152, 0]
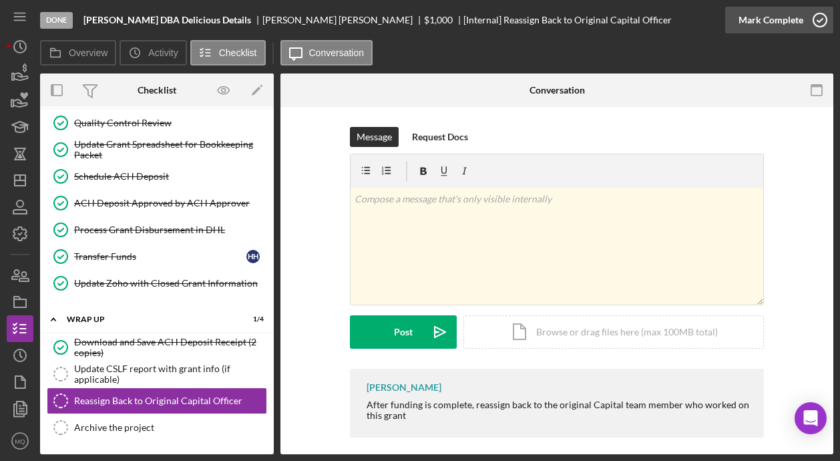
click at [823, 14] on icon "button" at bounding box center [819, 19] width 33 height 33
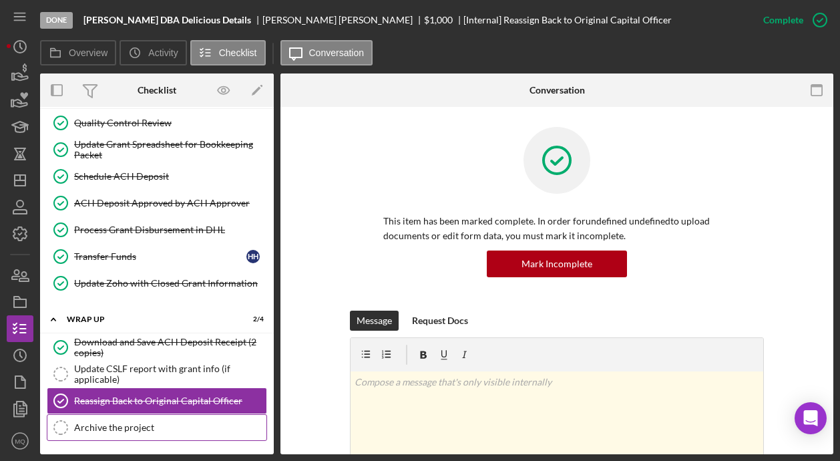
click at [168, 429] on div "Archive the project" at bounding box center [170, 427] width 192 height 11
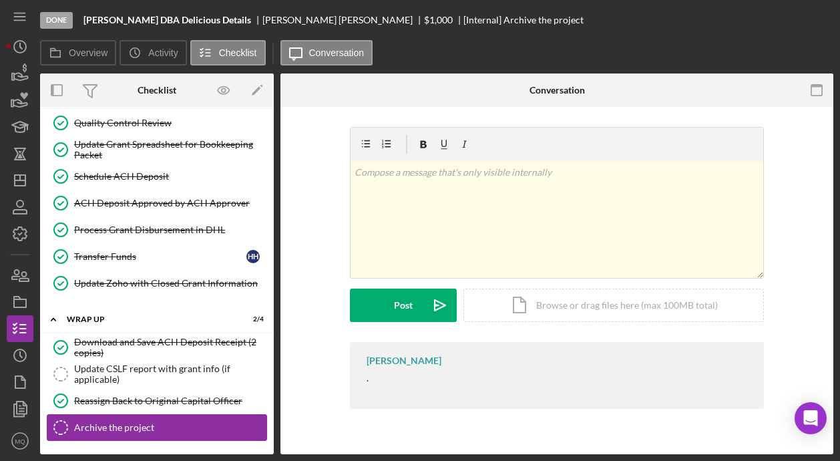
scroll to position [152, 0]
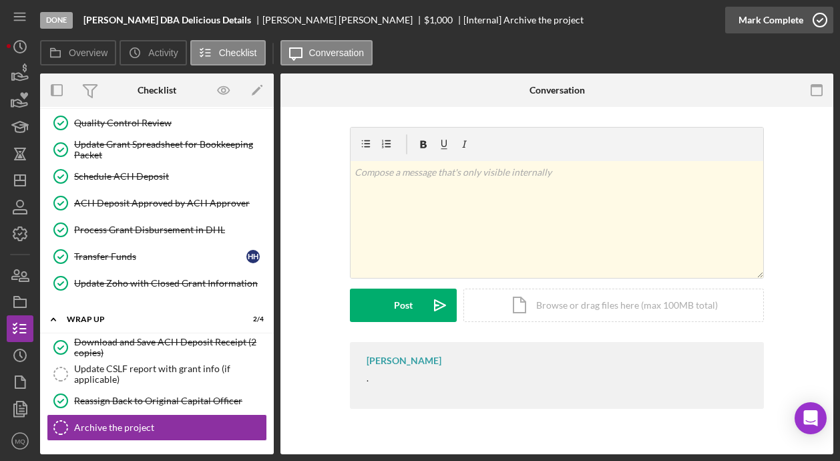
click at [819, 25] on icon "button" at bounding box center [819, 19] width 33 height 33
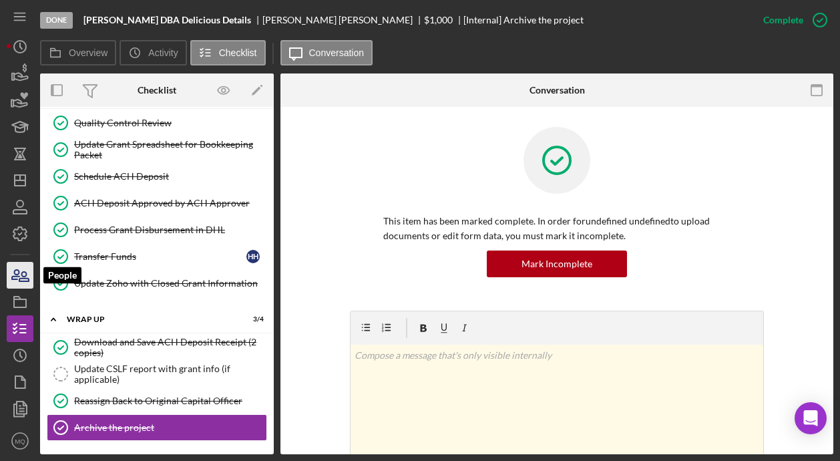
click at [23, 276] on icon "button" at bounding box center [23, 276] width 9 height 9
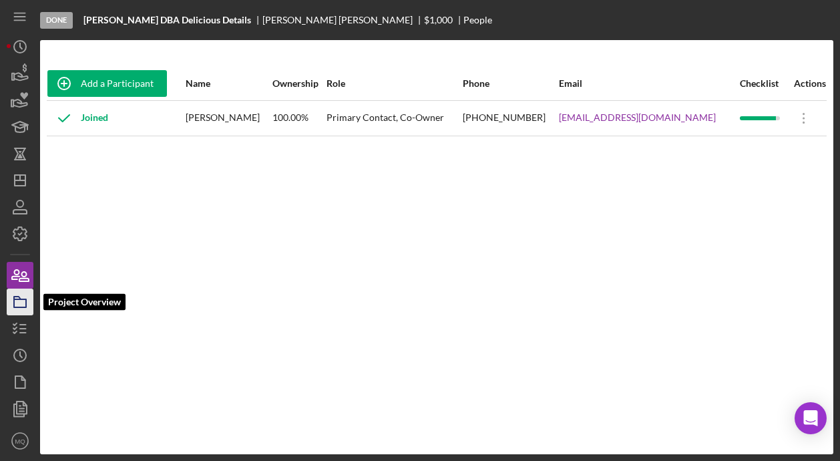
click at [18, 303] on icon "button" at bounding box center [19, 301] width 33 height 33
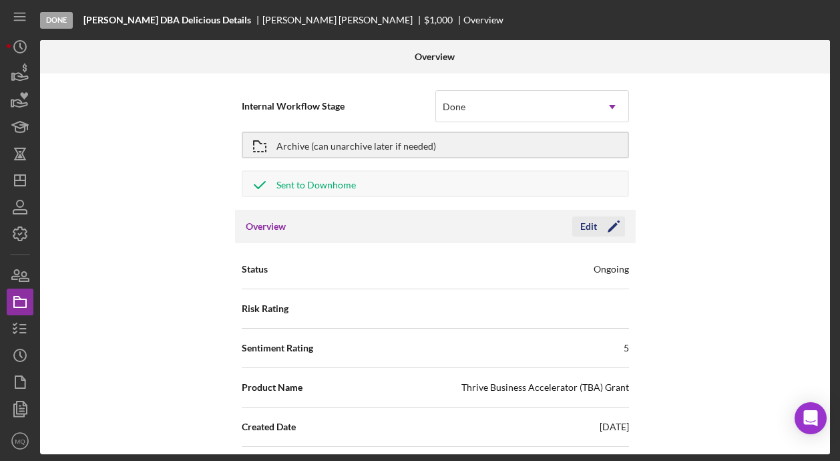
click at [614, 226] on icon "Icon/Edit" at bounding box center [613, 226] width 33 height 33
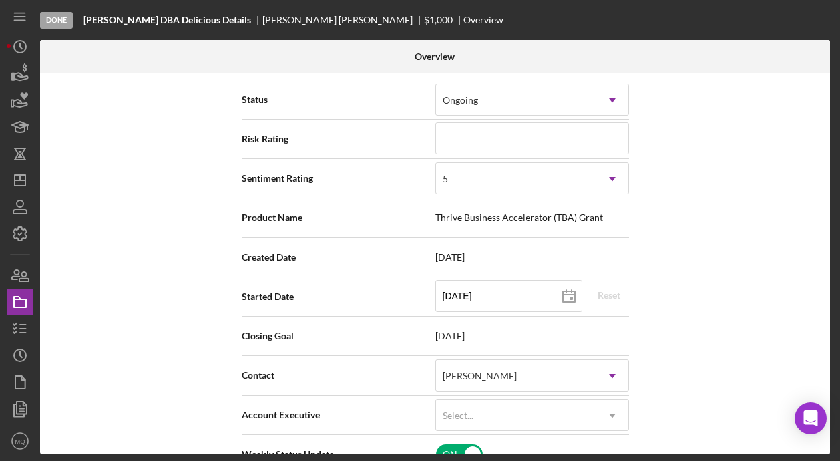
scroll to position [192, 0]
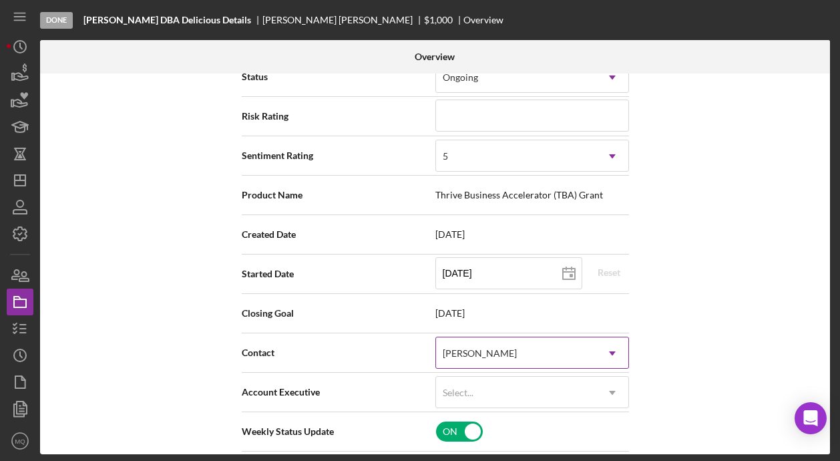
click at [604, 352] on icon "Icon/Dropdown Arrow" at bounding box center [612, 353] width 32 height 32
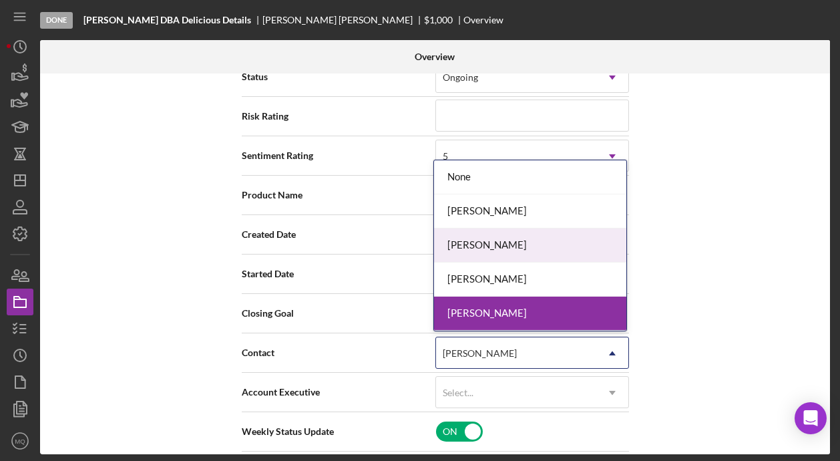
click at [513, 236] on div "[PERSON_NAME]" at bounding box center [530, 245] width 192 height 34
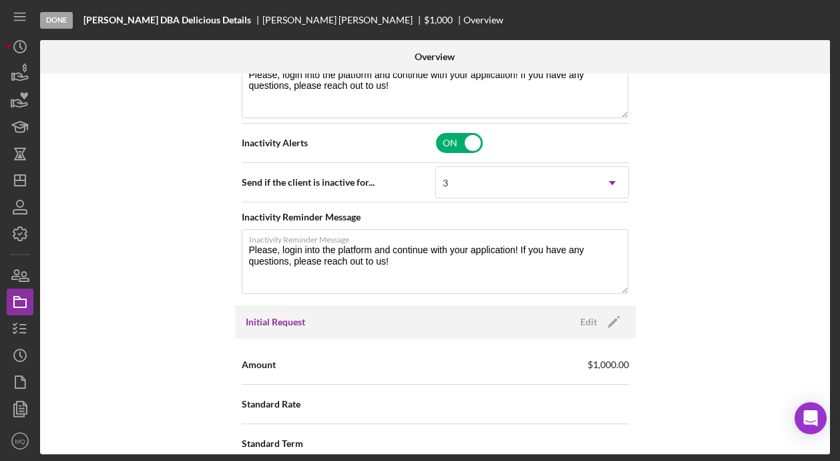
scroll to position [0, 0]
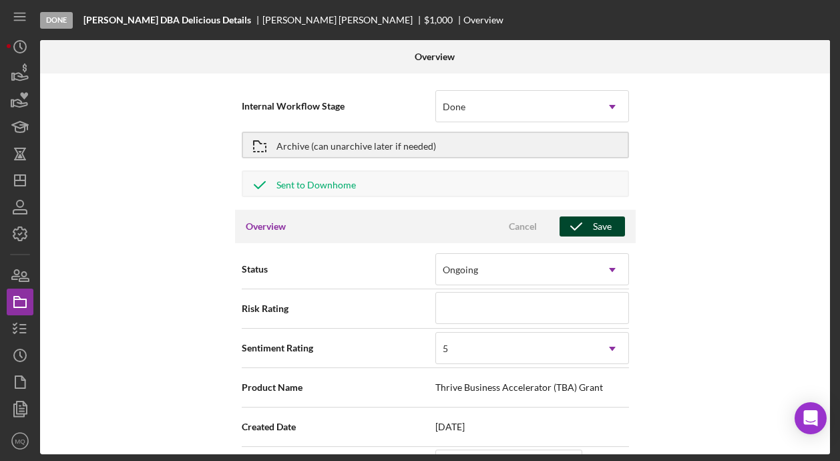
click at [588, 222] on icon "button" at bounding box center [576, 226] width 33 height 33
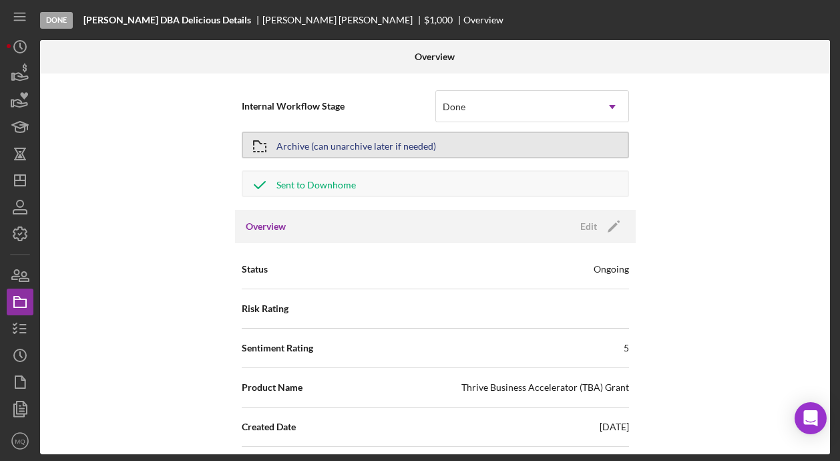
click at [350, 146] on div "Archive (can unarchive later if needed)" at bounding box center [356, 145] width 160 height 24
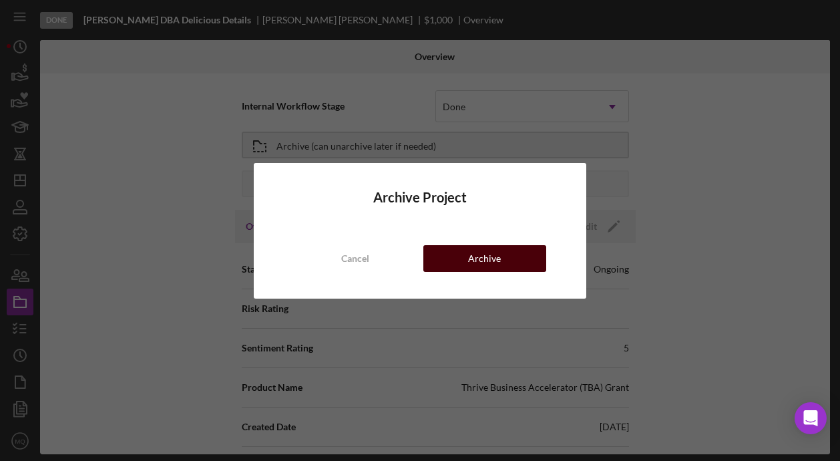
click at [520, 256] on button "Archive" at bounding box center [484, 258] width 123 height 27
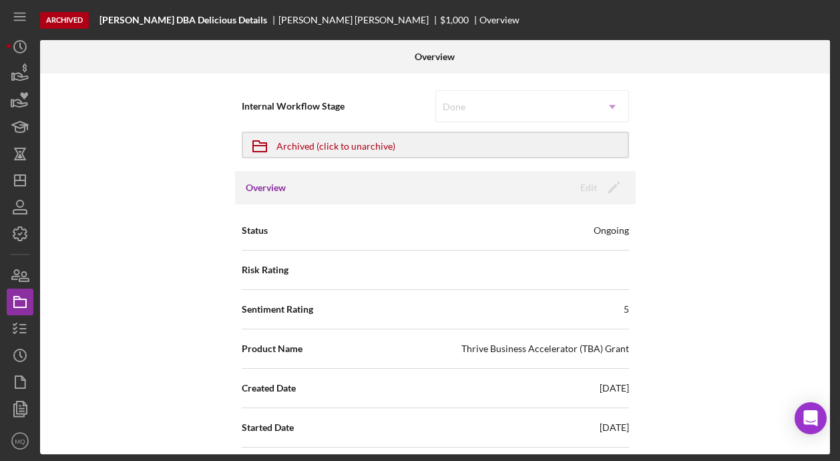
click at [652, 186] on div "Internal Workflow Stage Done Icon/Dropdown Arrow Icon/Archived Archived (click …" at bounding box center [435, 263] width 790 height 381
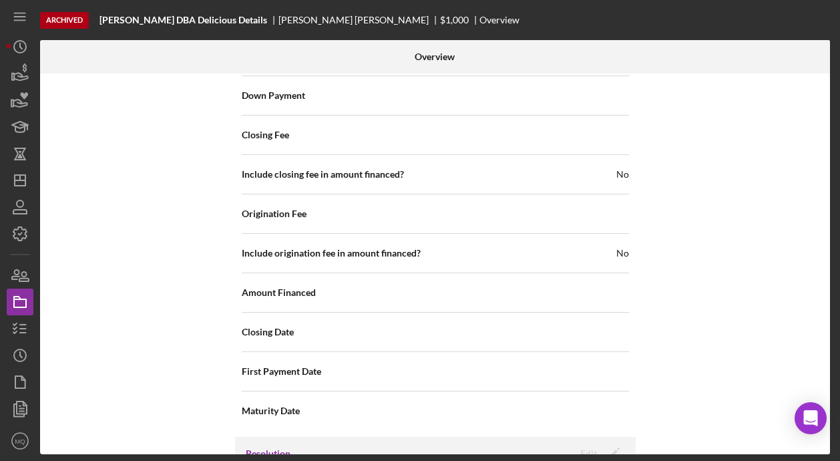
scroll to position [2077, 0]
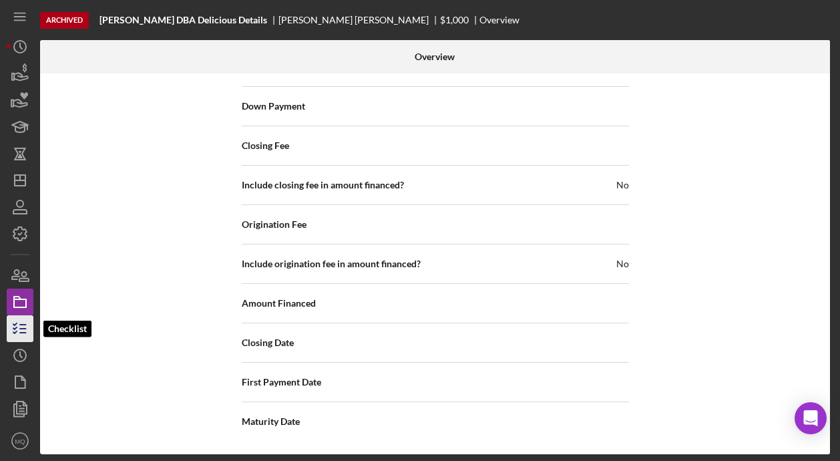
click at [16, 327] on icon "button" at bounding box center [19, 328] width 33 height 33
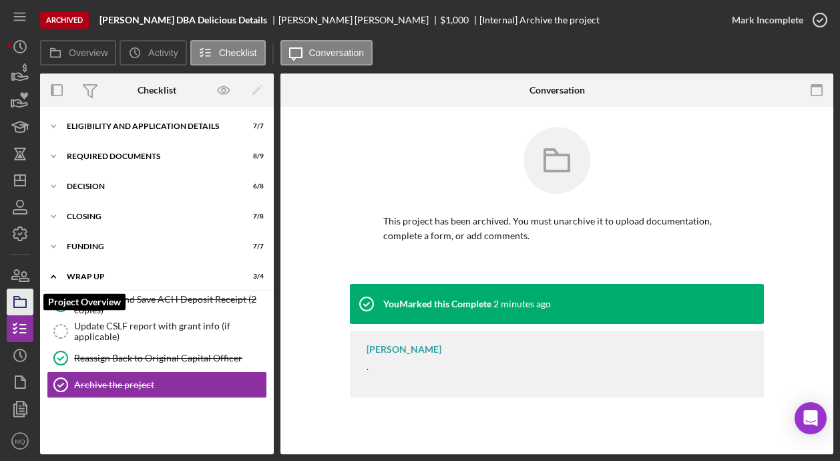
click at [25, 298] on icon "button" at bounding box center [19, 301] width 33 height 33
